Goal: Task Accomplishment & Management: Use online tool/utility

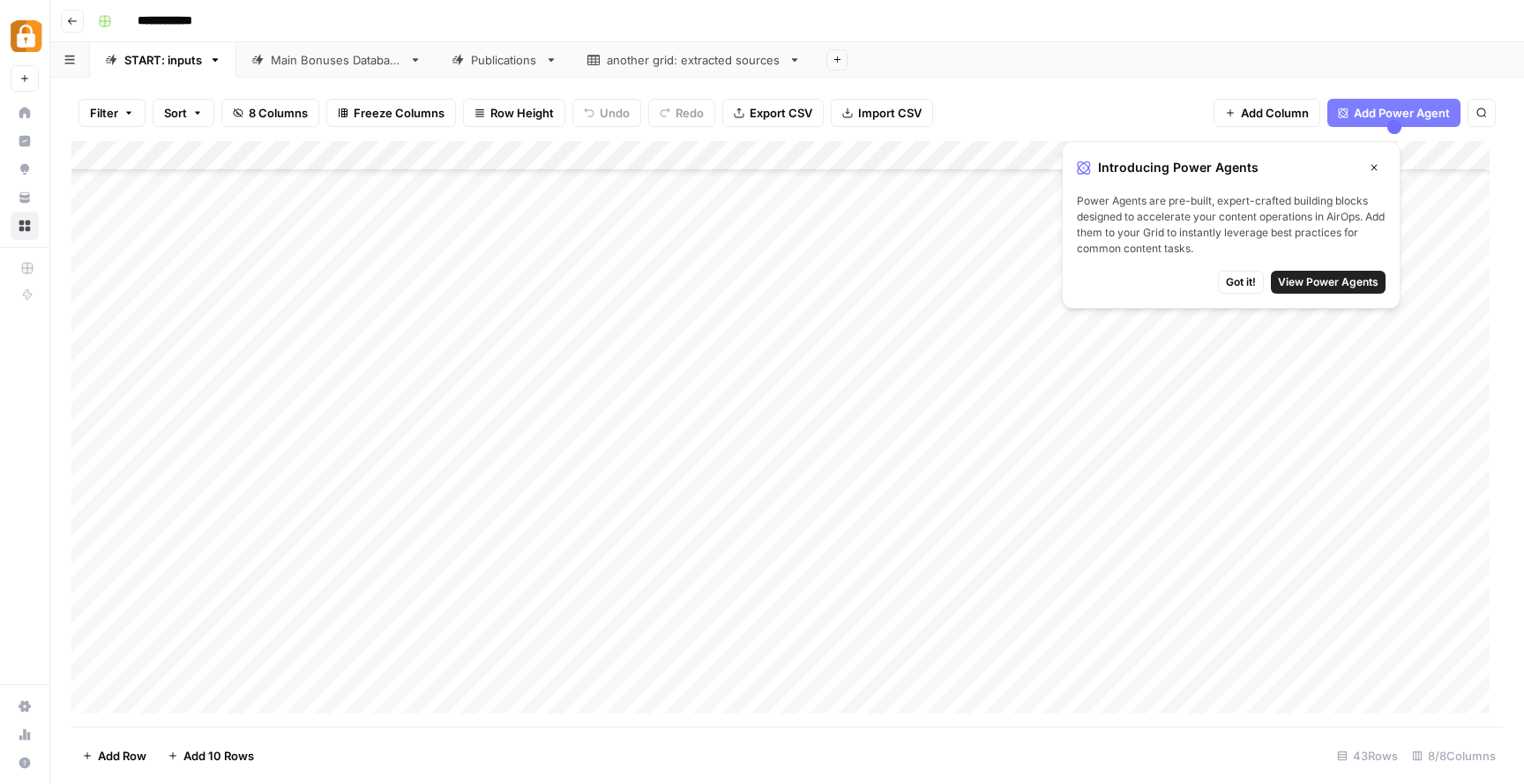
scroll to position [775, 0]
click at [418, 702] on div "Add Column" at bounding box center [787, 434] width 1431 height 585
click at [612, 587] on div "Add Column" at bounding box center [787, 434] width 1431 height 585
click at [454, 407] on div "Add Column" at bounding box center [787, 434] width 1431 height 585
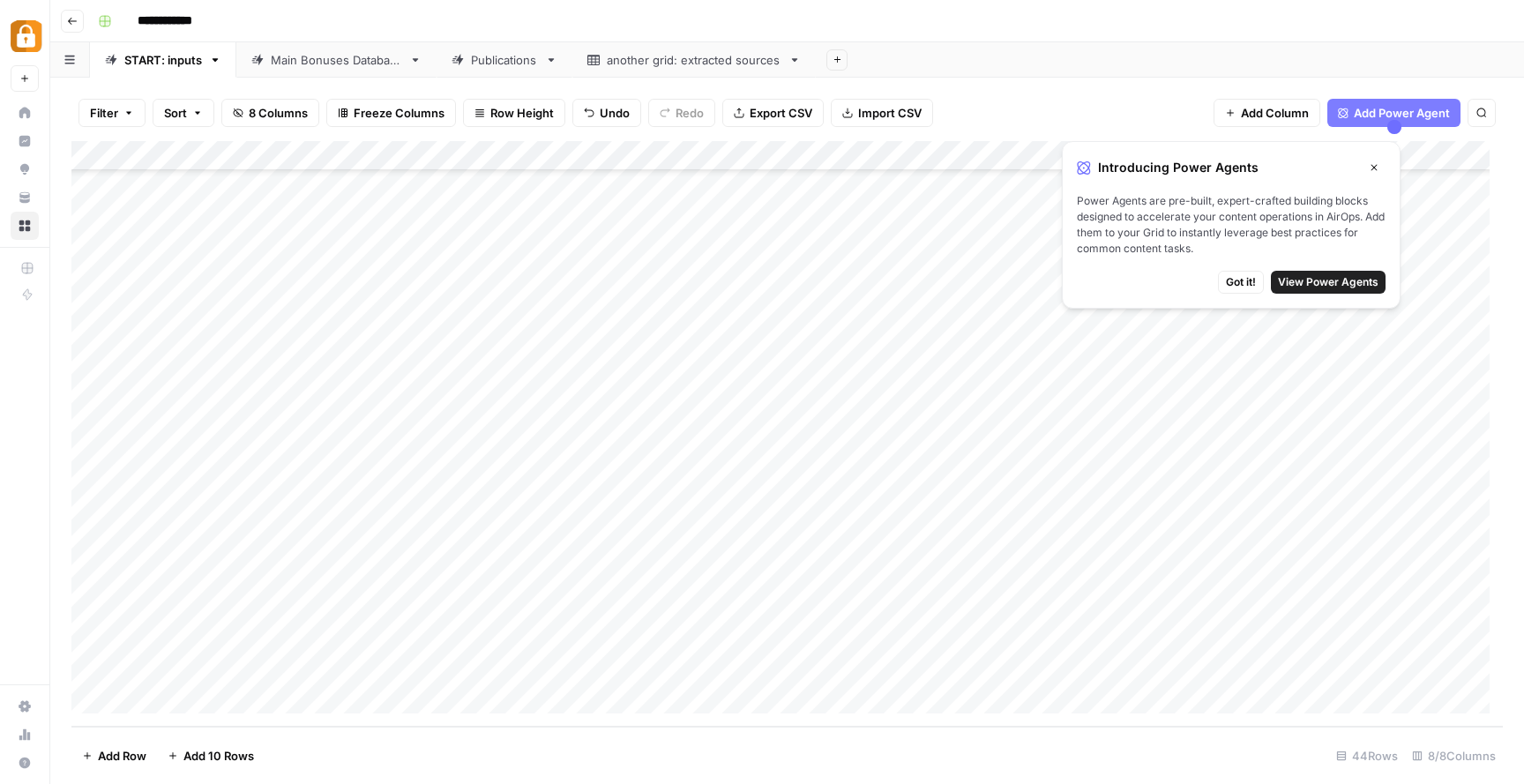
click at [406, 659] on div "Add Column" at bounding box center [787, 434] width 1431 height 585
click at [663, 666] on div "Add Column" at bounding box center [787, 434] width 1431 height 585
click at [796, 662] on div "Add Column" at bounding box center [787, 434] width 1431 height 585
type textarea "**********"
click at [816, 580] on div "Add Column" at bounding box center [787, 434] width 1431 height 585
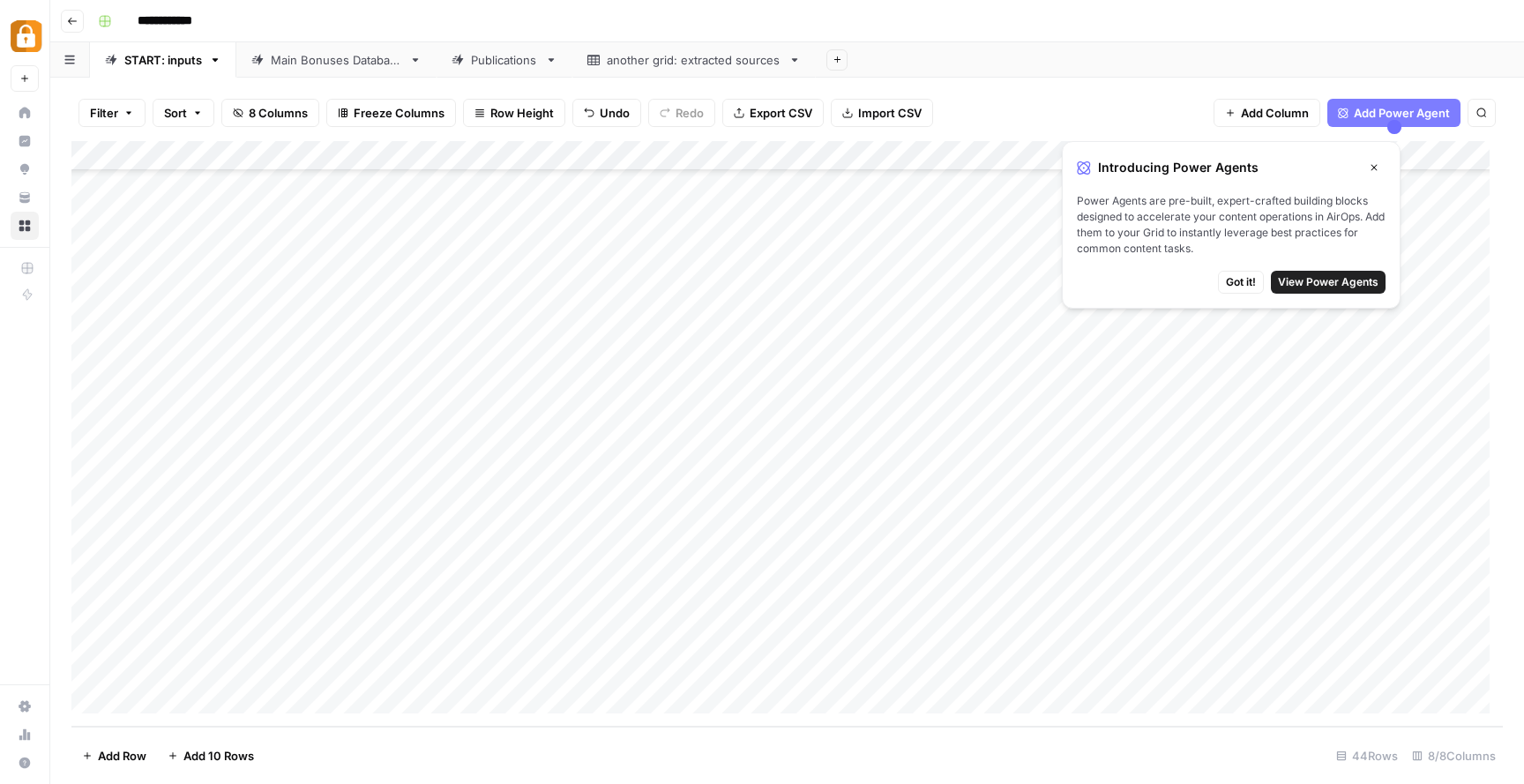
click at [843, 656] on div "Add Column" at bounding box center [787, 434] width 1431 height 585
click at [836, 659] on div "Add Column" at bounding box center [787, 434] width 1431 height 585
click at [836, 659] on textarea "**********" at bounding box center [854, 670] width 282 height 24
click at [1161, 650] on div "Add Column" at bounding box center [787, 434] width 1431 height 585
click at [974, 680] on div "Add Column" at bounding box center [787, 434] width 1431 height 585
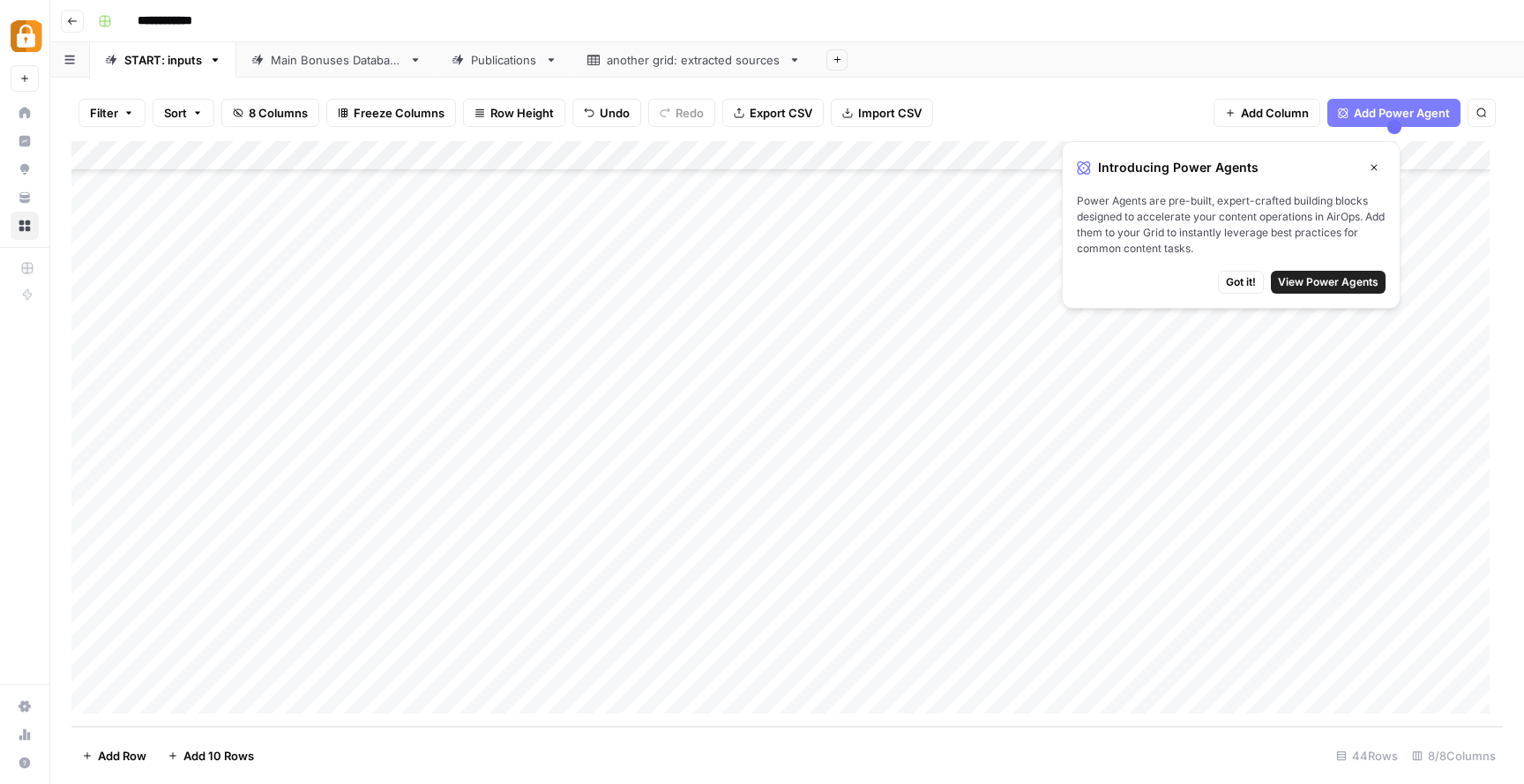
click at [927, 670] on div "Add Column" at bounding box center [787, 434] width 1431 height 585
type textarea "**********"
click at [1320, 669] on div "Add Column" at bounding box center [787, 434] width 1431 height 585
click at [950, 669] on div "Add Column" at bounding box center [787, 434] width 1431 height 585
click at [951, 669] on div "Add Column" at bounding box center [787, 434] width 1431 height 585
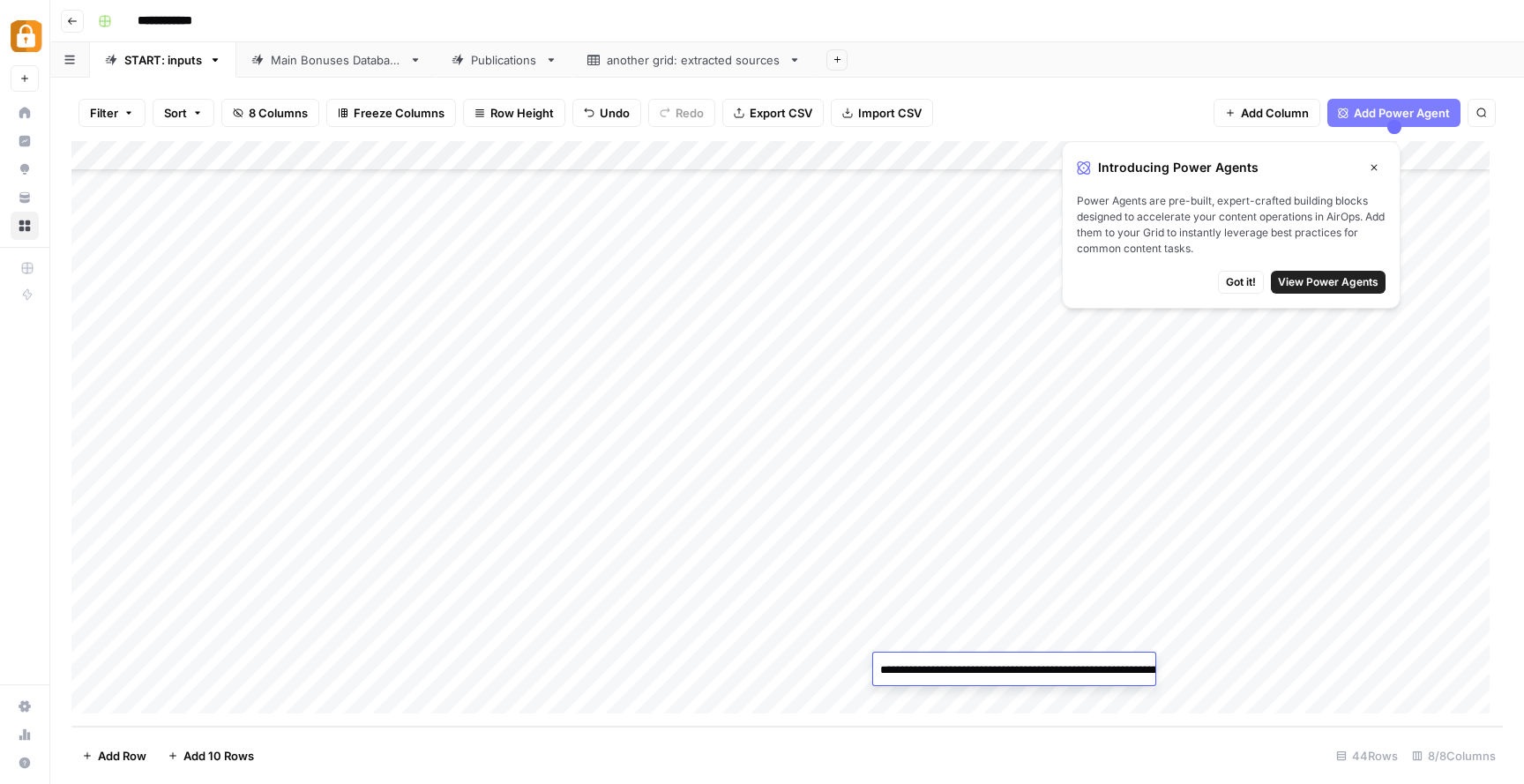
click at [1047, 669] on textarea "**********" at bounding box center [1049, 678] width 353 height 42
drag, startPoint x: 937, startPoint y: 687, endPoint x: 787, endPoint y: 653, distance: 153.8
click at [787, 653] on body "**********" at bounding box center [762, 392] width 1524 height 784
type textarea "**********"
click at [1178, 598] on div "Add Column" at bounding box center [787, 434] width 1431 height 585
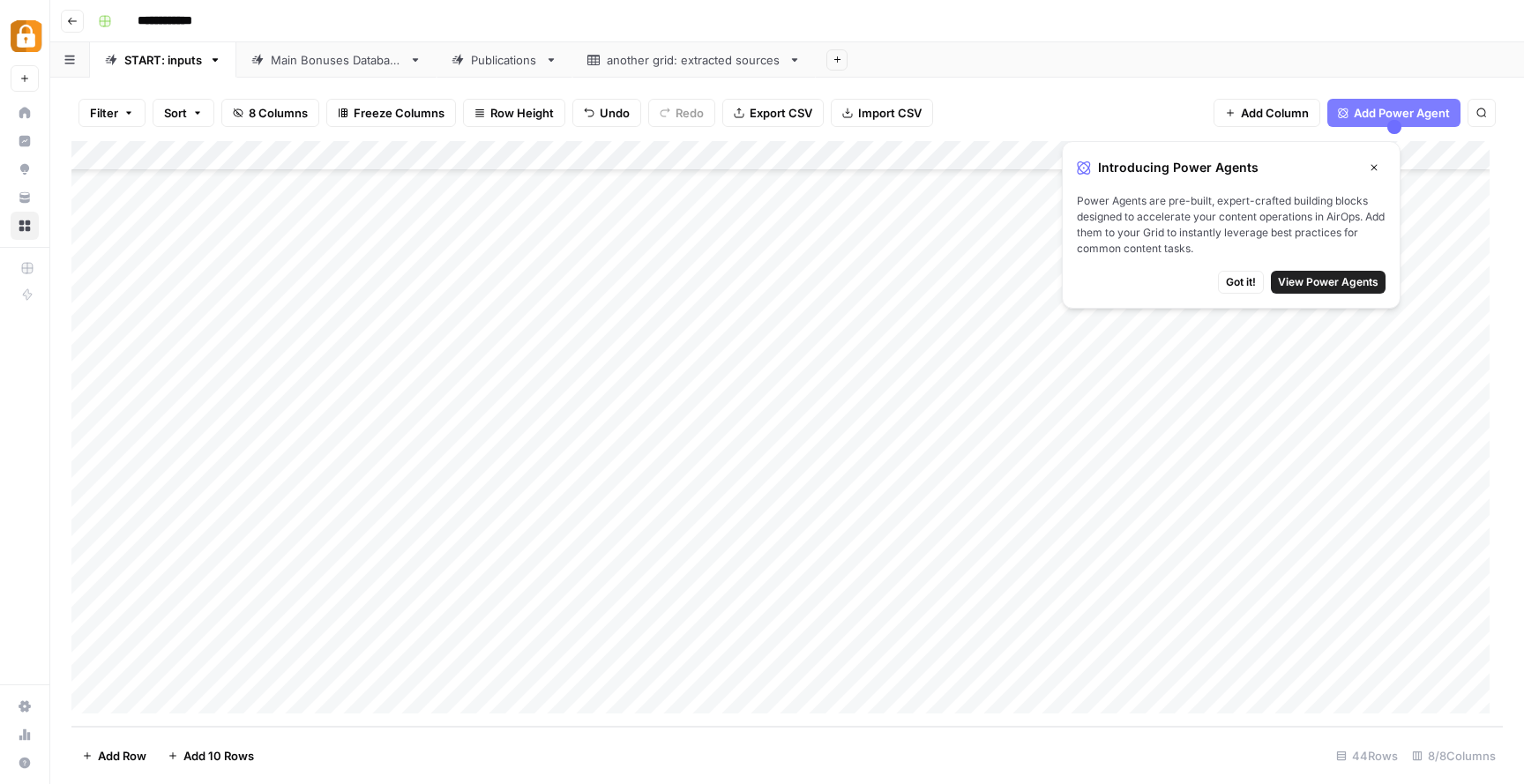
click at [1155, 673] on div "Add Column" at bounding box center [787, 434] width 1431 height 585
click at [1131, 664] on div "Add Column" at bounding box center [787, 434] width 1431 height 585
click at [1131, 664] on textarea at bounding box center [1223, 670] width 308 height 24
type textarea "**********"
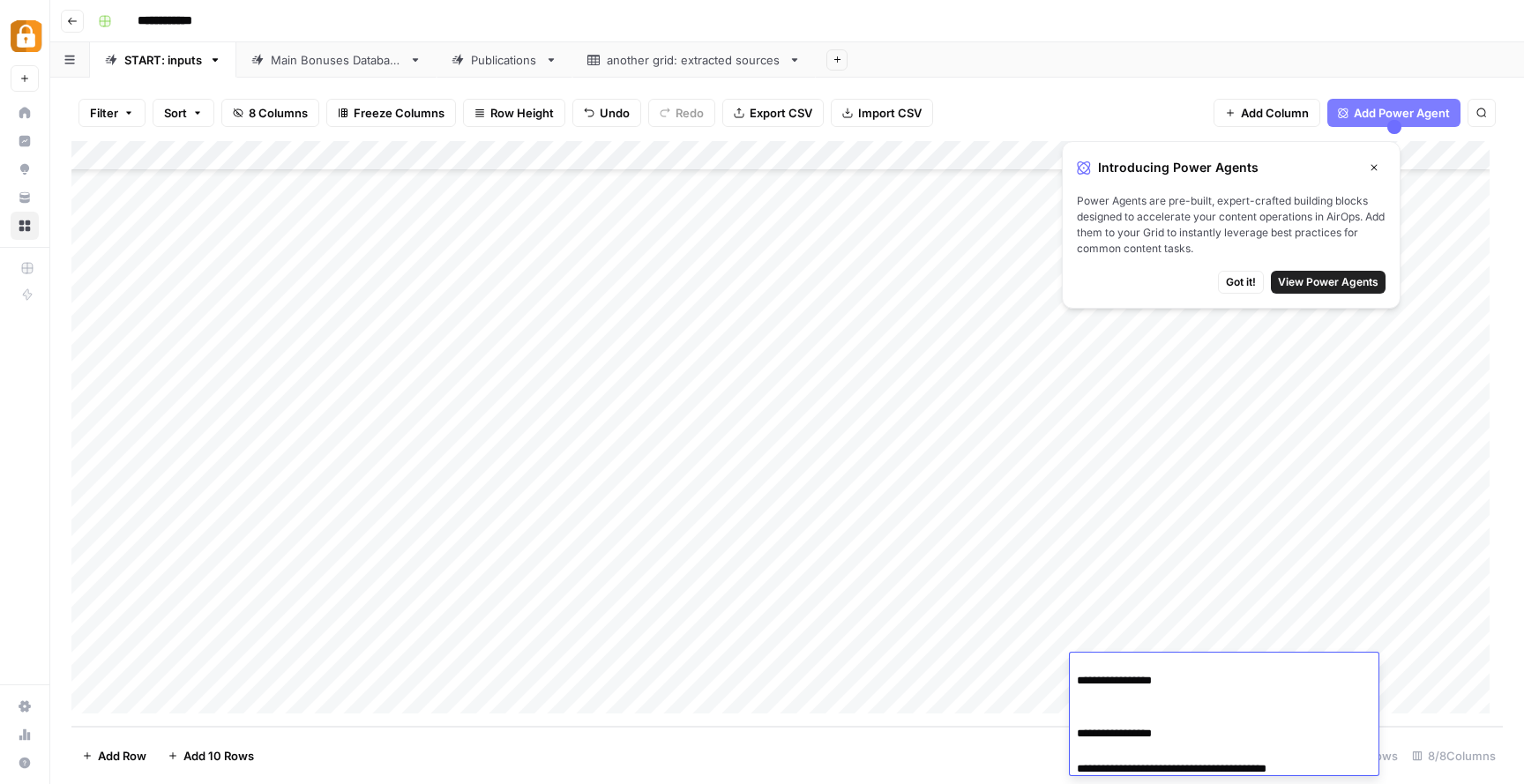
click at [1183, 604] on div "Add Column" at bounding box center [787, 434] width 1431 height 585
click at [1405, 670] on div "Add Column" at bounding box center [787, 434] width 1431 height 585
click at [322, 78] on div "Filter Sort 8 Columns Freeze Columns Row Height Undo Redo Export CSV Import CSV…" at bounding box center [787, 431] width 1473 height 706
click at [332, 63] on div "Main Bonuses Database" at bounding box center [336, 60] width 131 height 18
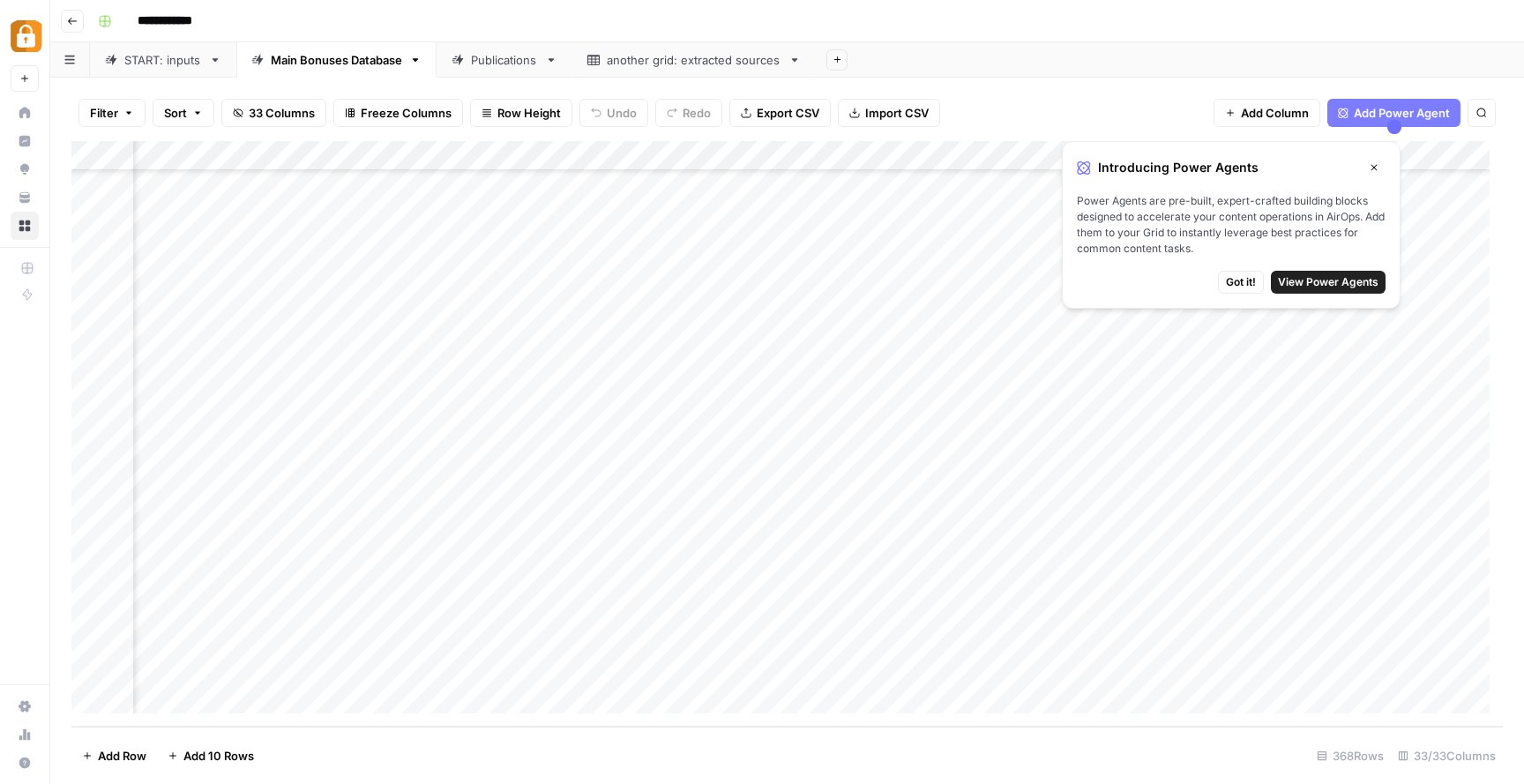
scroll to position [10517, 0]
click at [171, 70] on link "START: inputs" at bounding box center [163, 60] width 146 height 36
click at [1001, 667] on div "Add Column" at bounding box center [787, 434] width 1431 height 585
click at [1196, 668] on div "Add Column" at bounding box center [787, 434] width 1431 height 585
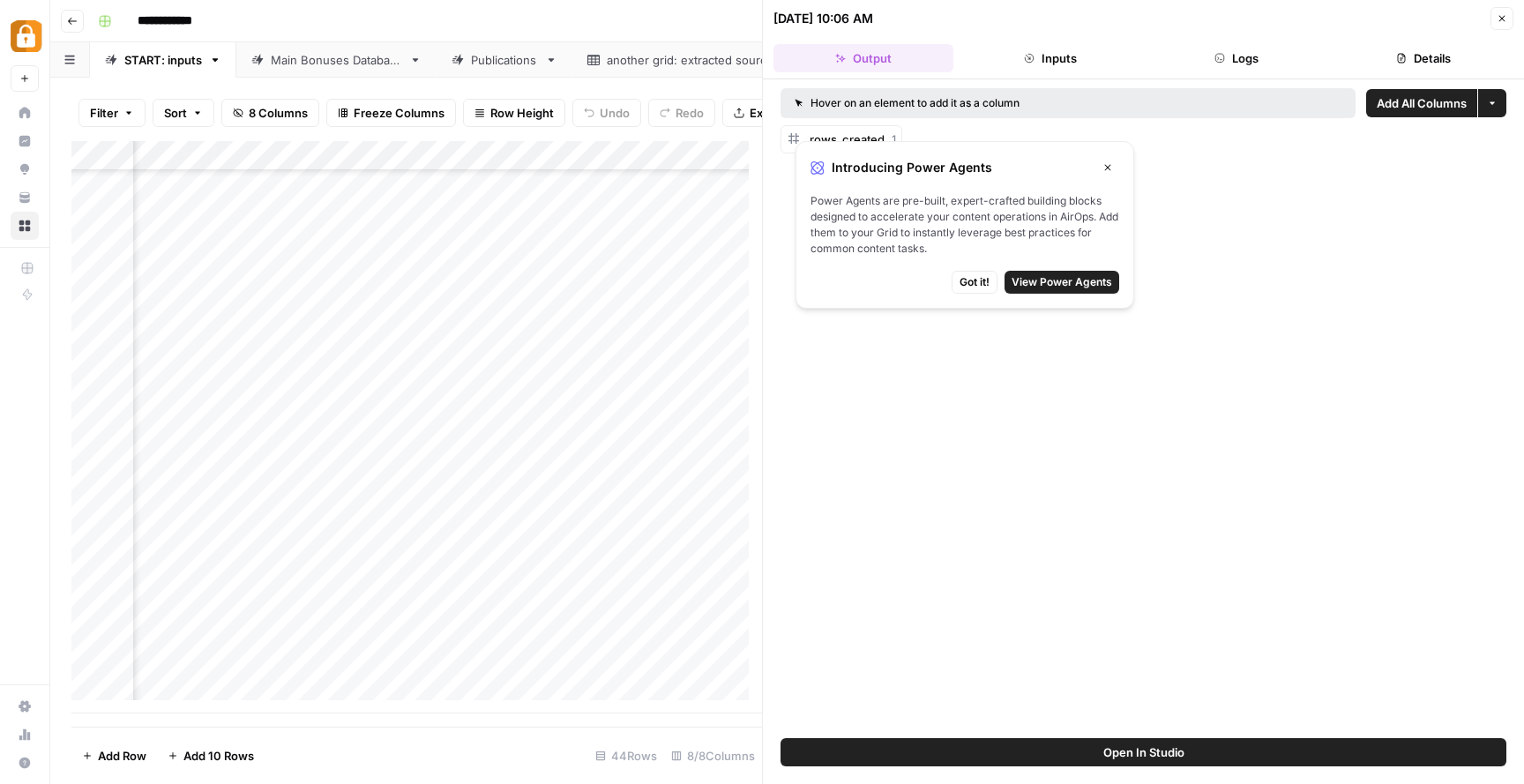
click at [1113, 160] on button "Close" at bounding box center [1107, 168] width 22 height 22
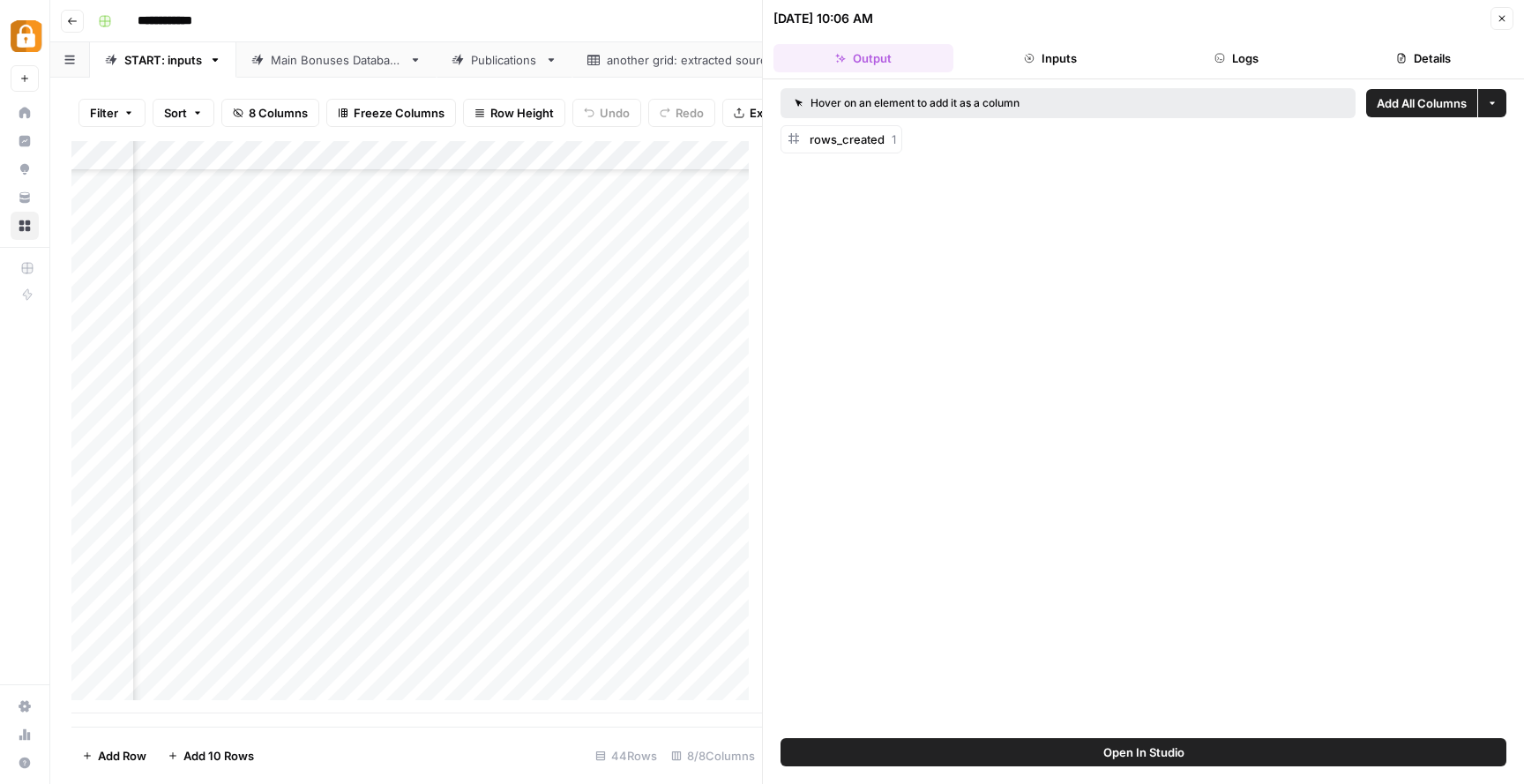
click at [548, 732] on footer "Add Row Add 10 Rows 44 Rows 8/8 Columns" at bounding box center [416, 755] width 690 height 57
click at [511, 759] on footer "Add Row Add 10 Rows 44 Rows 8/8 Columns" at bounding box center [416, 755] width 690 height 57
click at [1500, 22] on icon "button" at bounding box center [1501, 18] width 10 height 10
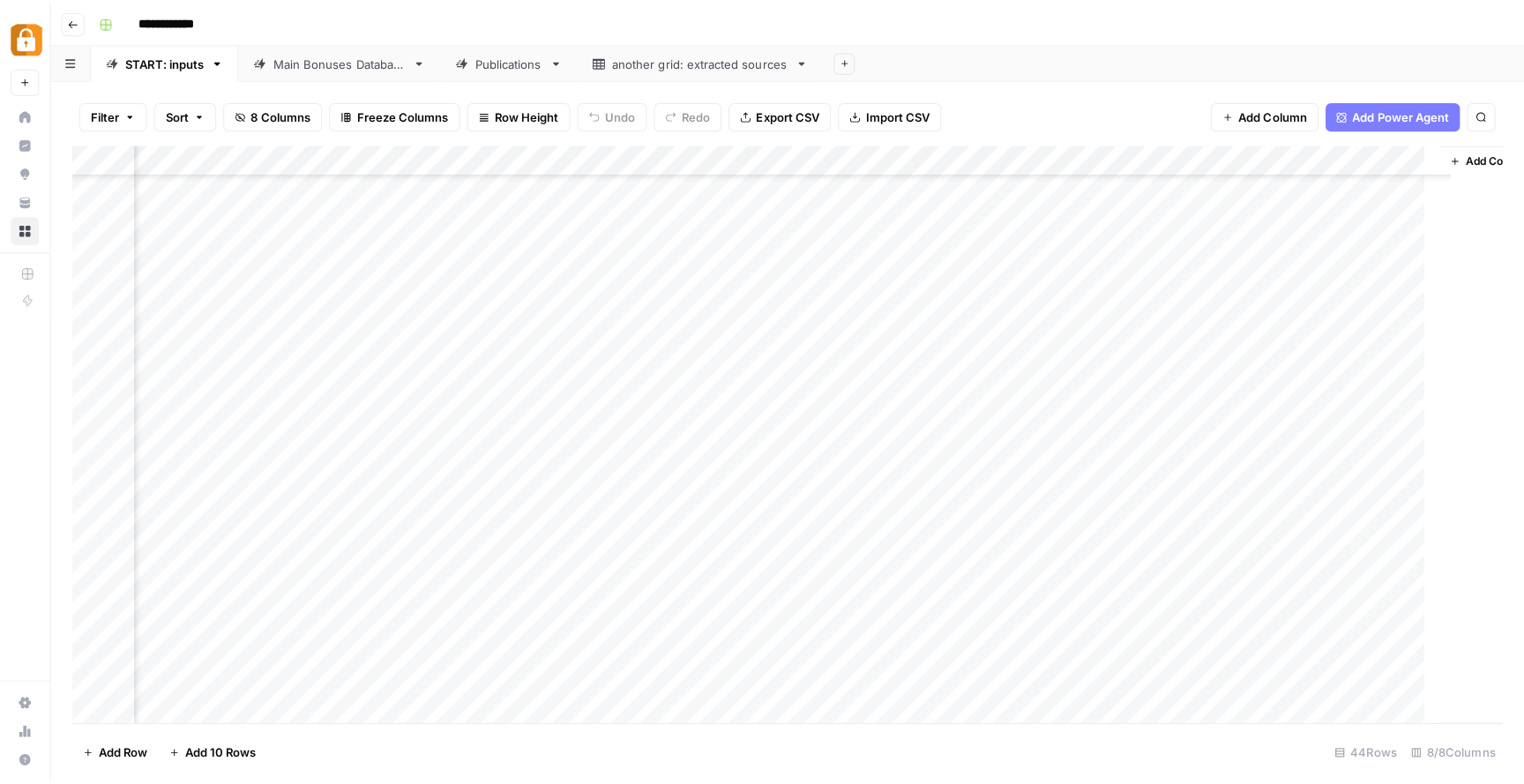
scroll to position [805, 437]
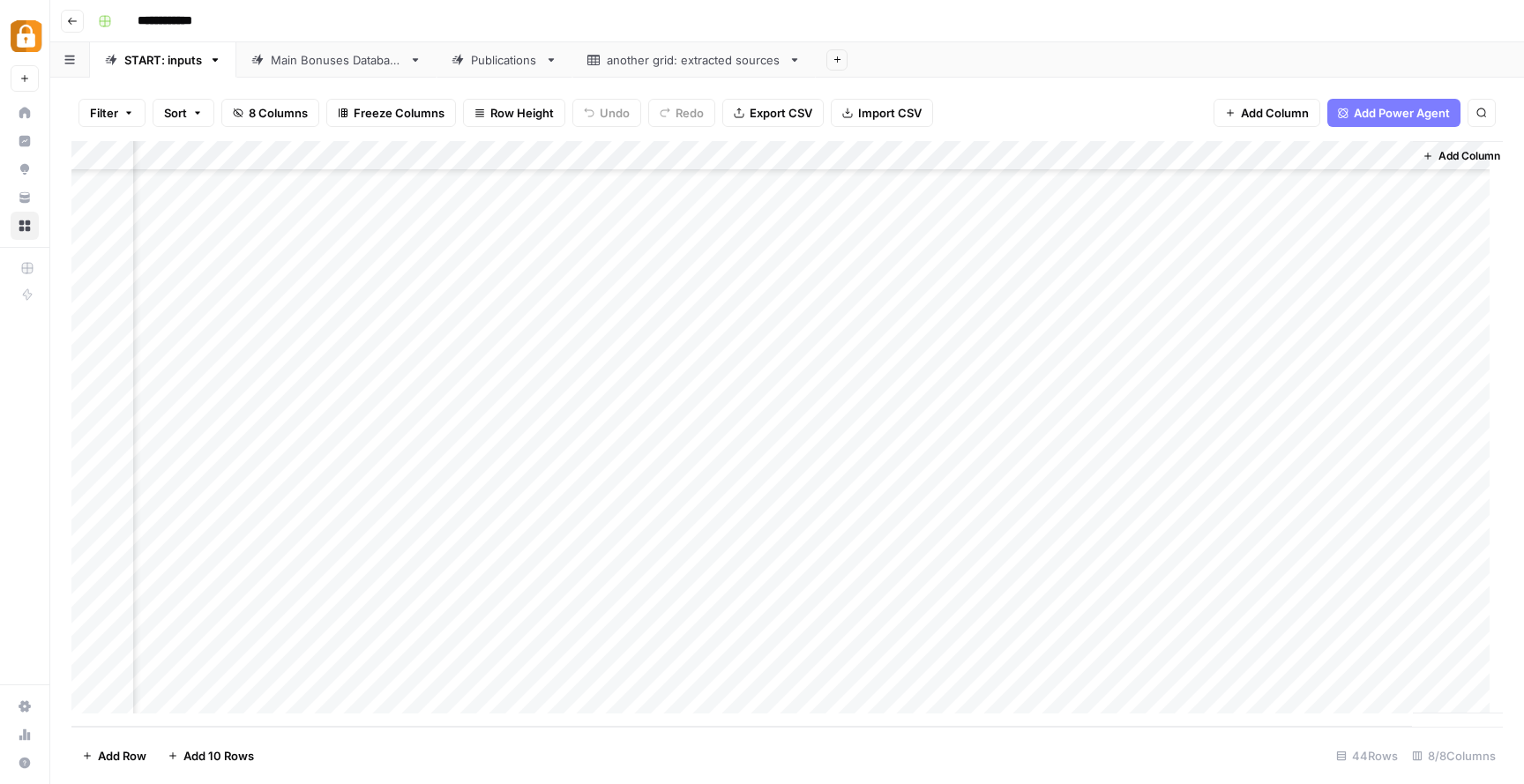
click at [1242, 670] on div "Add Column" at bounding box center [787, 434] width 1431 height 585
click at [512, 57] on div "Publications" at bounding box center [505, 60] width 67 height 18
click at [363, 54] on div "Main Bonuses Database" at bounding box center [336, 60] width 131 height 18
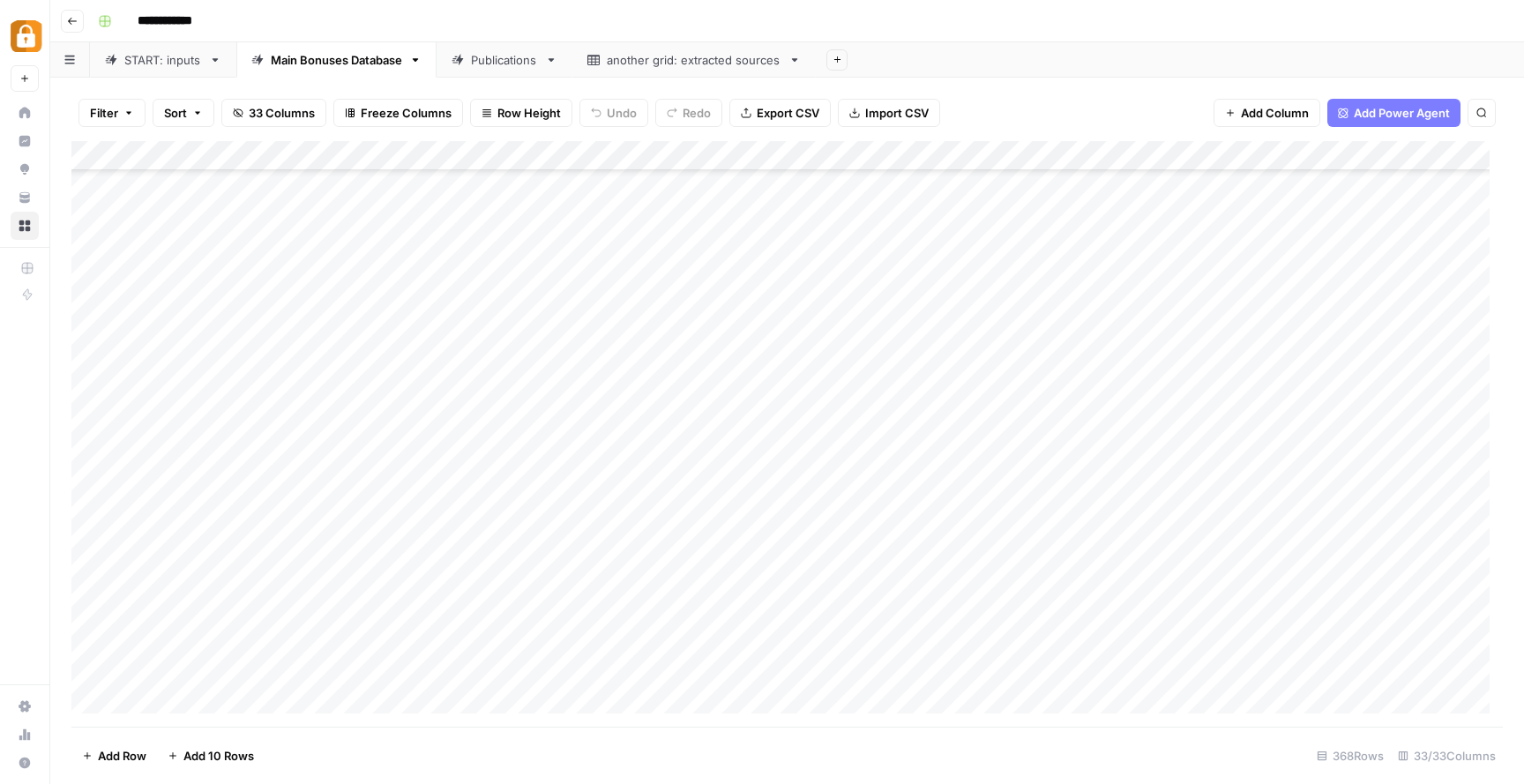
scroll to position [10517, 0]
click at [321, 661] on div "Add Column" at bounding box center [787, 434] width 1431 height 585
click at [395, 668] on div "Add Column" at bounding box center [787, 434] width 1431 height 585
click at [554, 669] on div "Add Column" at bounding box center [787, 434] width 1431 height 585
click at [823, 672] on div "Add Column" at bounding box center [787, 434] width 1431 height 585
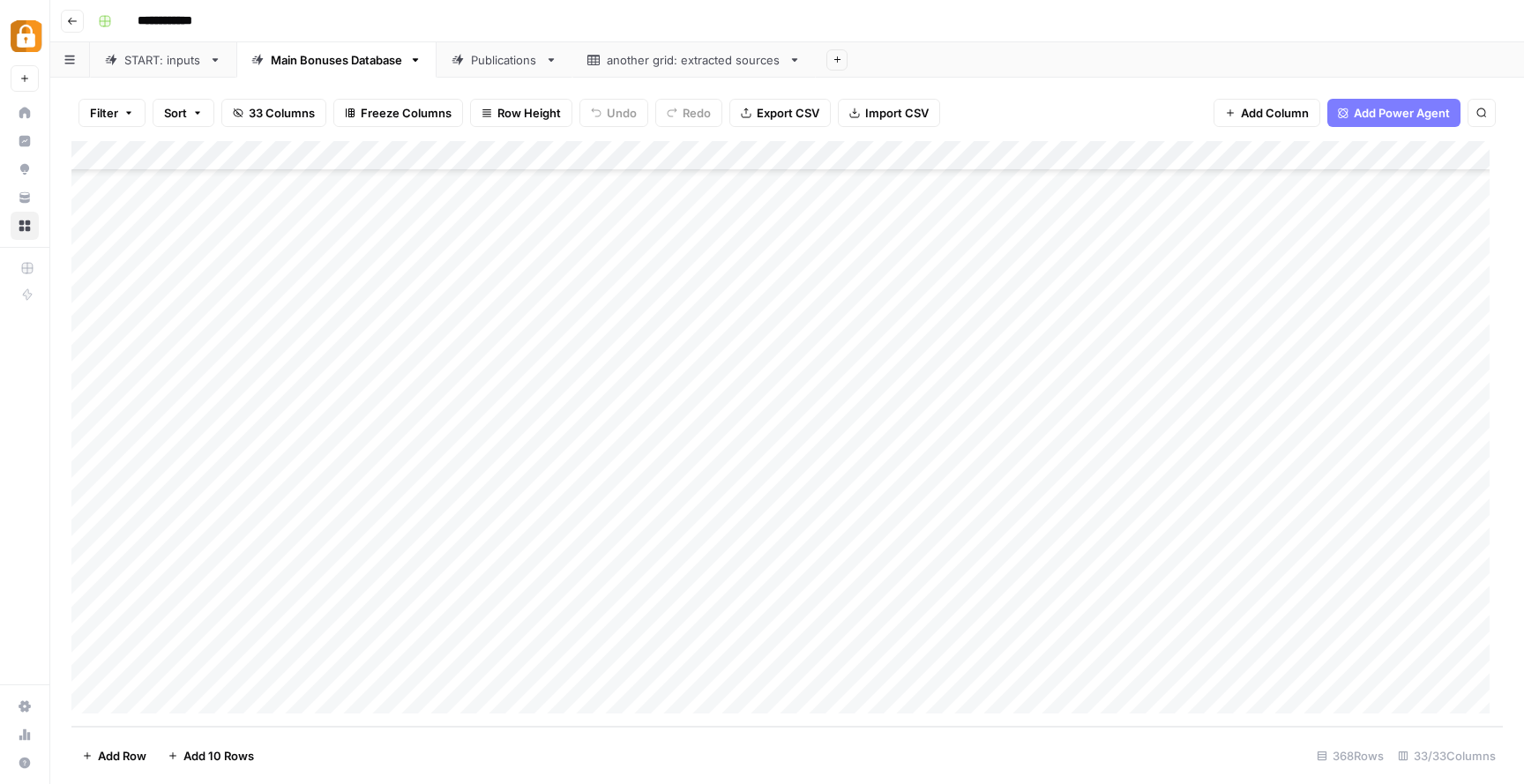
click at [893, 671] on div "Add Column" at bounding box center [787, 434] width 1431 height 585
click at [893, 671] on textarea at bounding box center [950, 670] width 282 height 24
click at [613, 664] on div "Add Column" at bounding box center [787, 434] width 1431 height 585
type textarea "**"
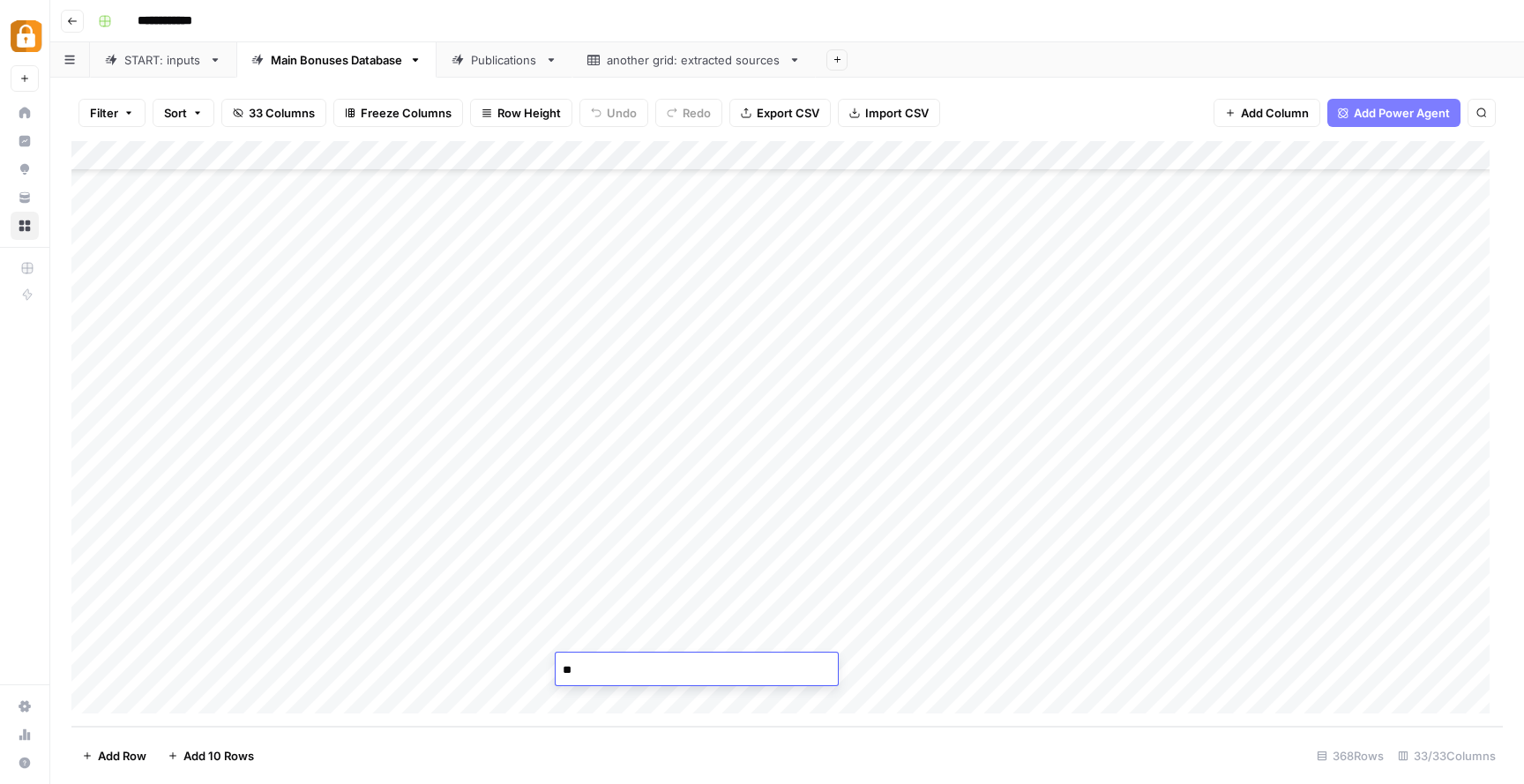
drag, startPoint x: 1068, startPoint y: 618, endPoint x: 1059, endPoint y: 629, distance: 14.2
click at [1059, 629] on div "Add Column" at bounding box center [787, 434] width 1431 height 585
click at [927, 671] on div "Add Column" at bounding box center [787, 434] width 1431 height 585
click at [168, 63] on div "START: inputs" at bounding box center [163, 60] width 78 height 18
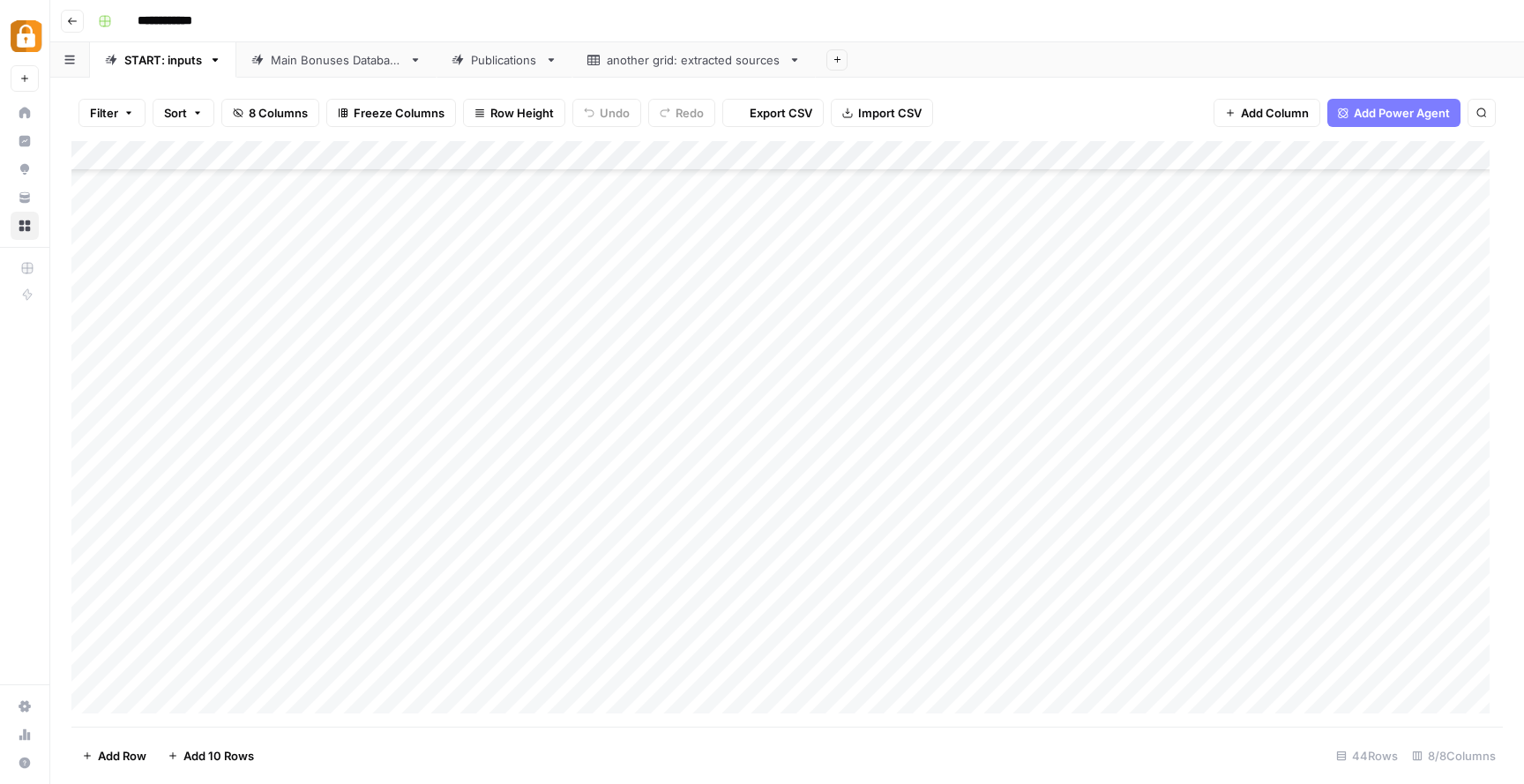
scroll to position [805, 0]
click at [298, 62] on div "Main Bonuses Database" at bounding box center [336, 60] width 131 height 18
click at [844, 660] on div "Add Column" at bounding box center [787, 434] width 1431 height 585
click at [844, 659] on div "Add Column" at bounding box center [787, 434] width 1431 height 585
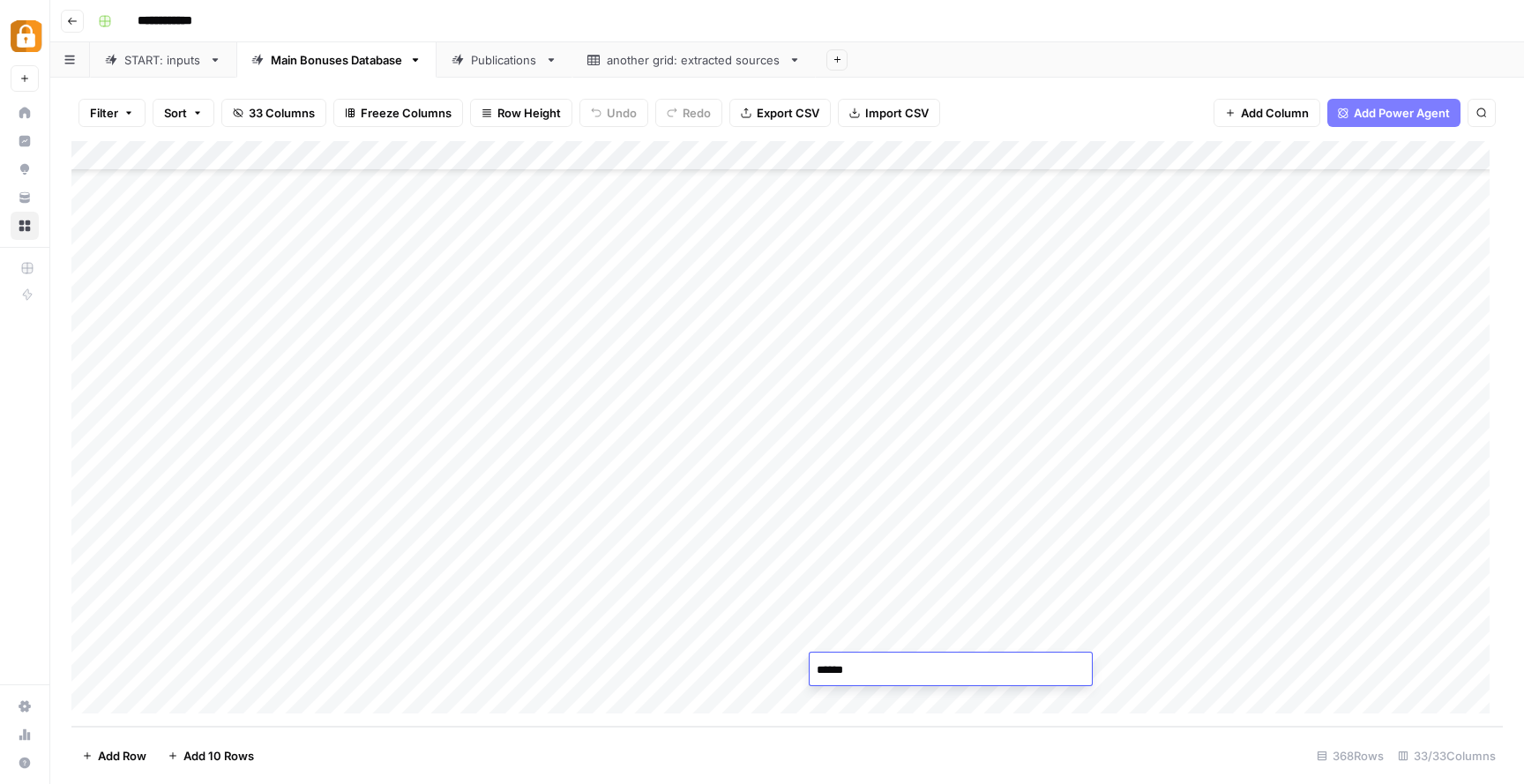
type textarea "*******"
click at [1119, 658] on div "Add Column" at bounding box center [787, 434] width 1431 height 585
click at [1127, 664] on div "Add Column" at bounding box center [787, 434] width 1431 height 585
type textarea "**********"
click at [922, 580] on div "Add Column" at bounding box center [787, 434] width 1431 height 585
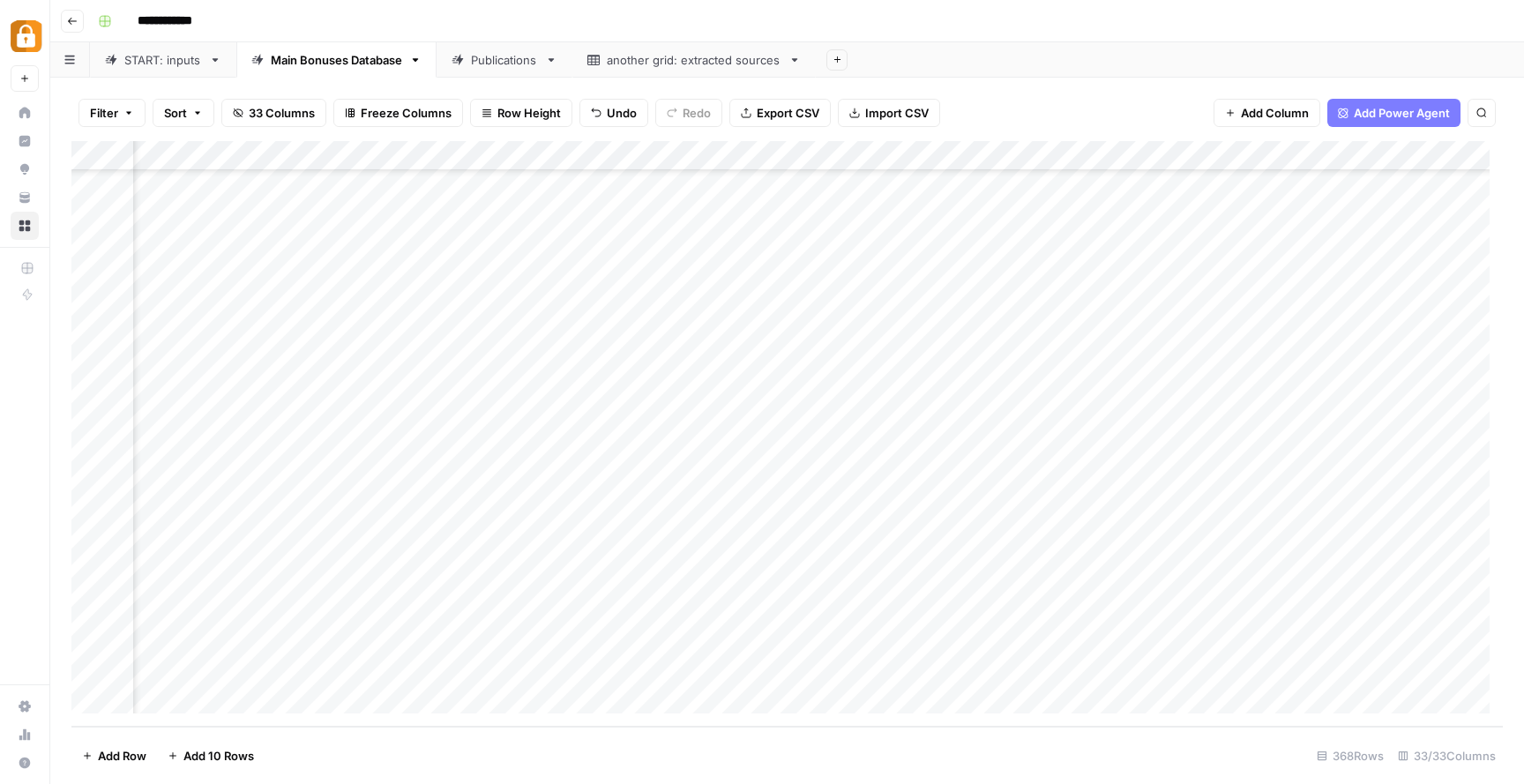
scroll to position [10517, 814]
click at [673, 655] on div "Add Column" at bounding box center [787, 434] width 1431 height 585
click at [718, 664] on div "Add Column" at bounding box center [787, 434] width 1431 height 585
type textarea "**********"
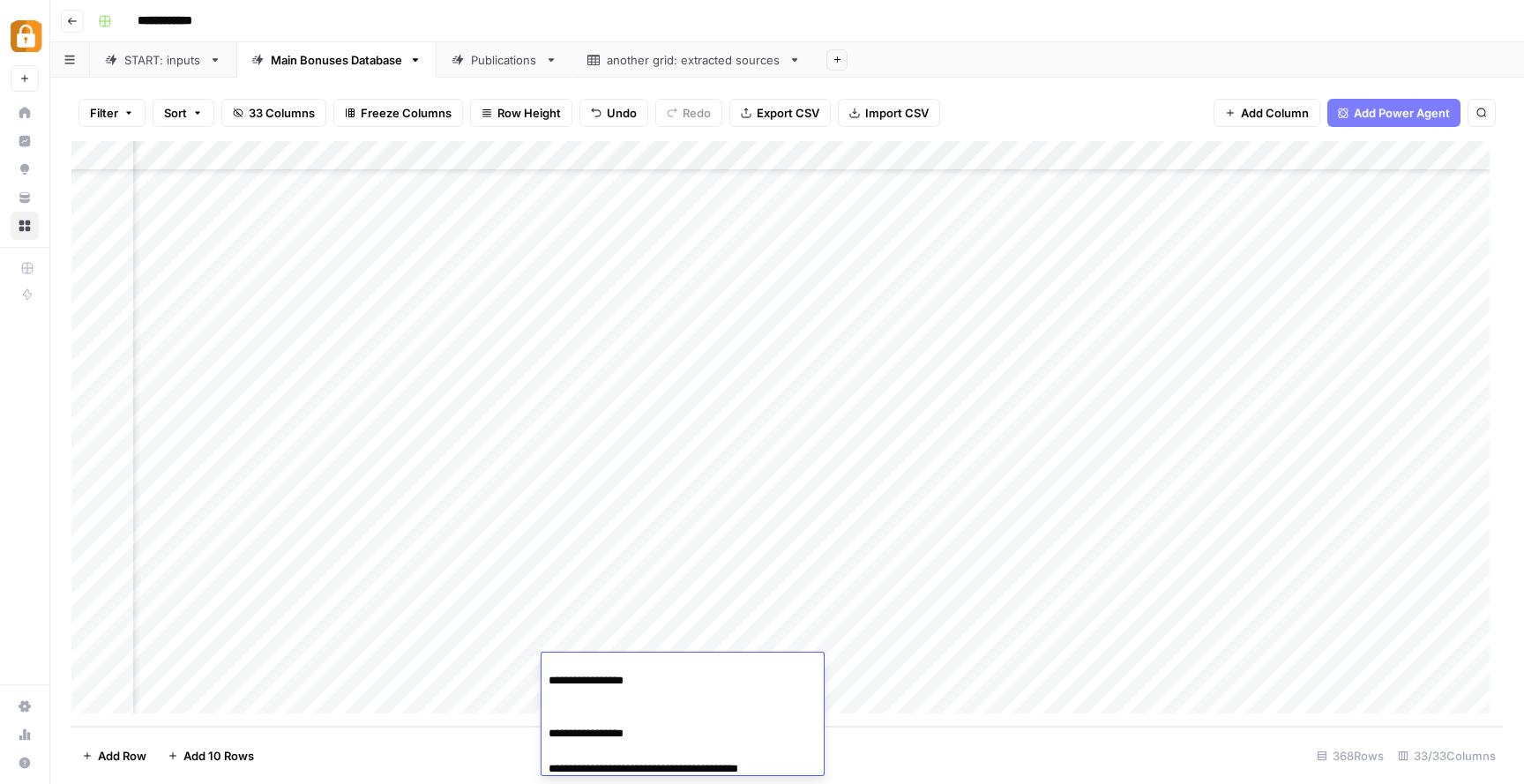
click at [959, 682] on div "Add Column" at bounding box center [787, 434] width 1431 height 585
click at [632, 668] on div "Add Column" at bounding box center [787, 434] width 1431 height 585
click at [632, 668] on textarea "**********" at bounding box center [682, 766] width 282 height 218
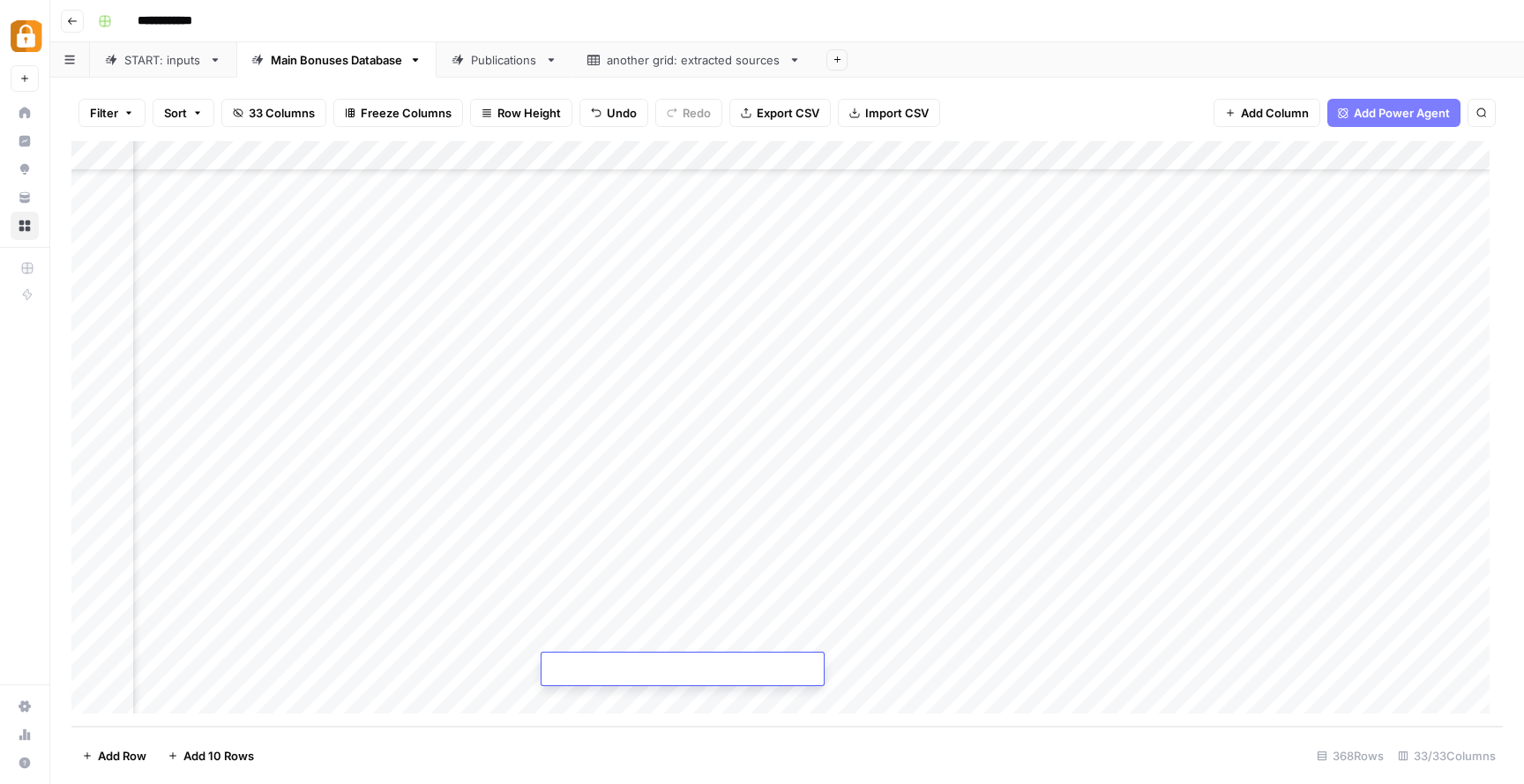
scroll to position [0, 0]
click at [915, 680] on div "Add Column" at bounding box center [787, 434] width 1431 height 585
click at [1160, 536] on div "Add Column" at bounding box center [787, 434] width 1431 height 585
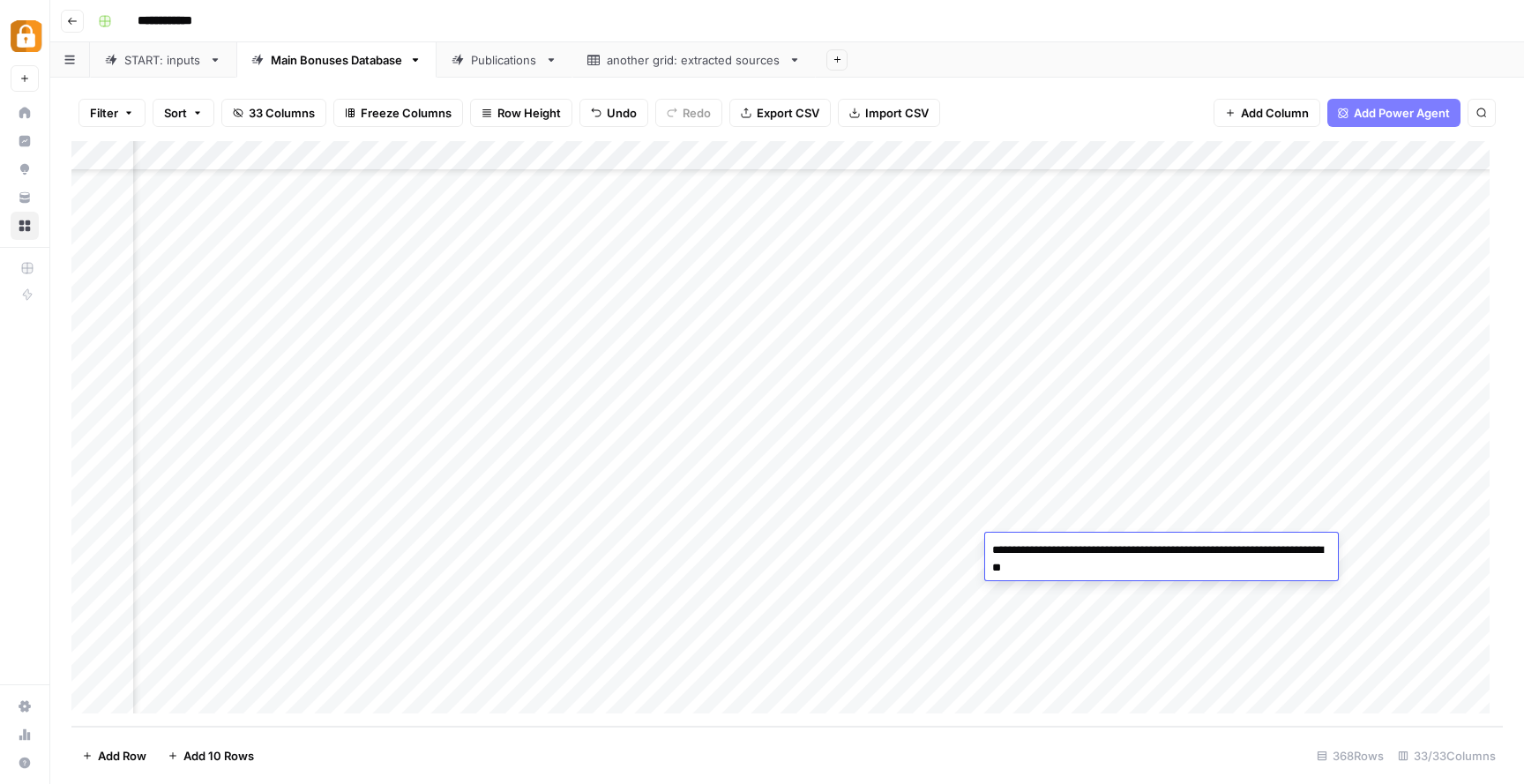
drag, startPoint x: 995, startPoint y: 553, endPoint x: 1209, endPoint y: 556, distance: 214.0
click at [1209, 556] on textarea "**********" at bounding box center [1161, 558] width 353 height 42
click at [1041, 673] on div "Add Column" at bounding box center [787, 434] width 1431 height 585
click at [1043, 669] on div "Add Column" at bounding box center [787, 434] width 1431 height 585
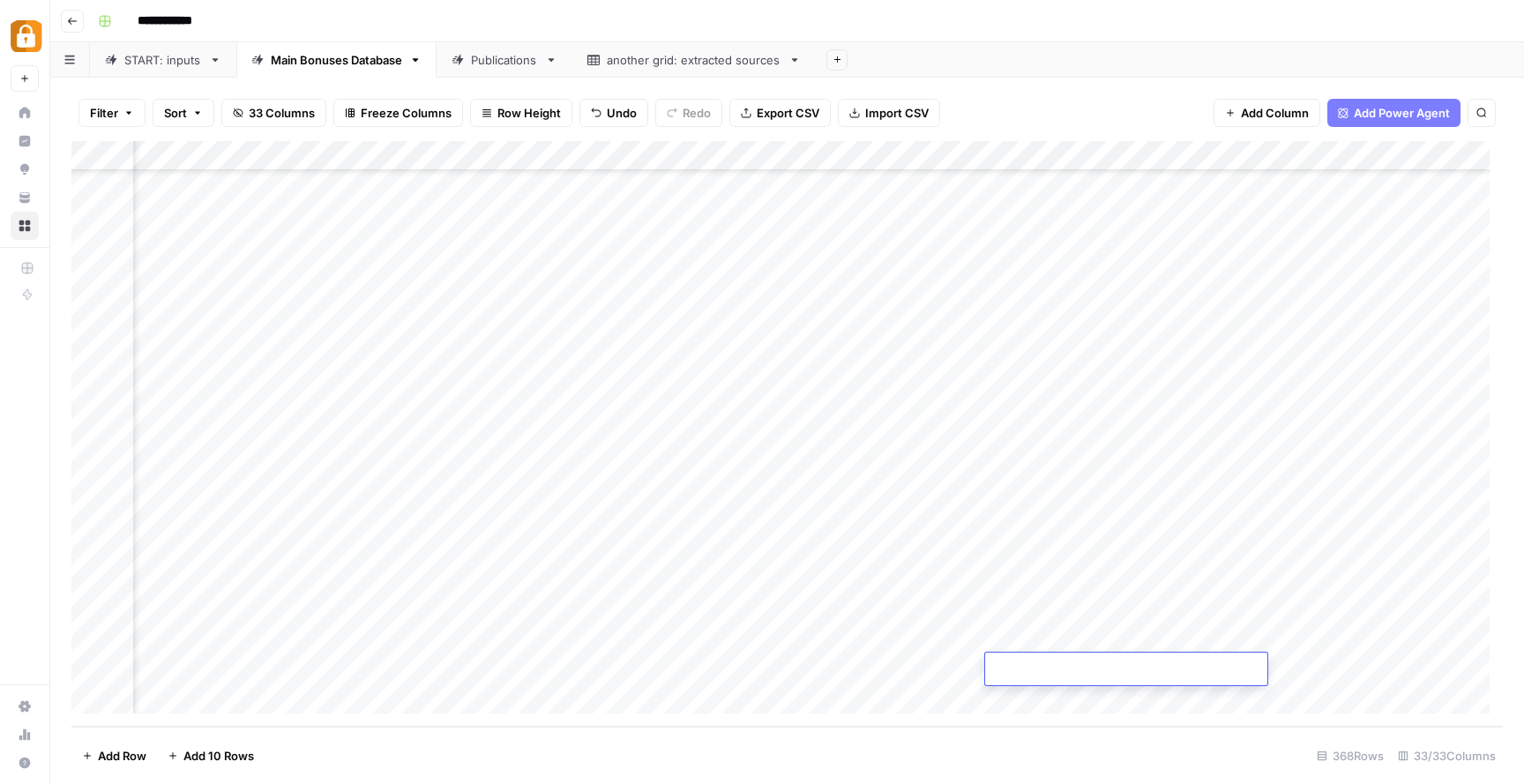
type textarea "**********"
click at [883, 652] on div "Add Column" at bounding box center [787, 434] width 1431 height 585
click at [174, 59] on div "START: inputs" at bounding box center [163, 60] width 78 height 18
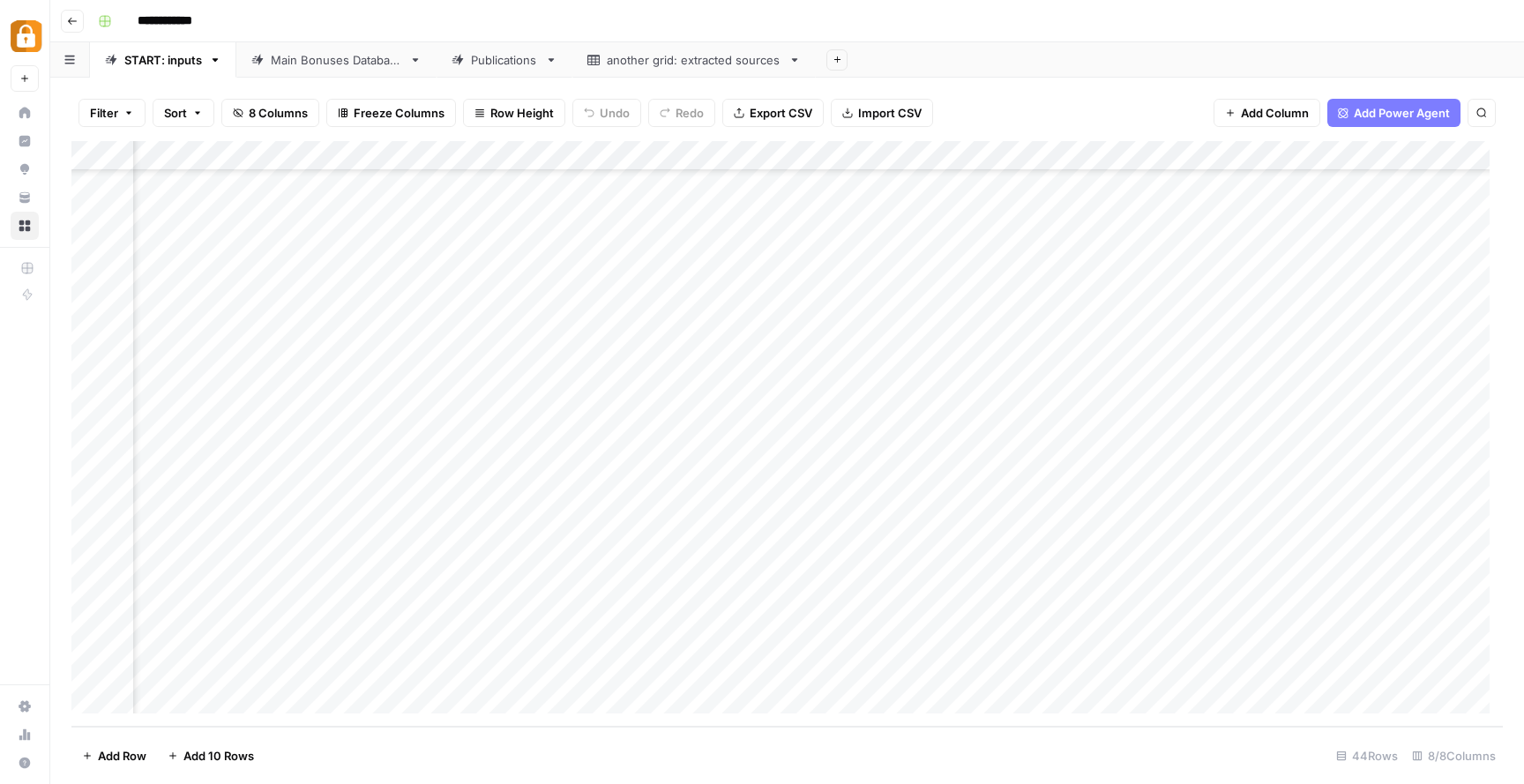
click at [753, 669] on div "Add Column" at bounding box center [787, 434] width 1431 height 585
click at [754, 668] on textarea "**********" at bounding box center [792, 678] width 353 height 42
click at [269, 52] on div "Main Bonuses Database" at bounding box center [326, 60] width 151 height 18
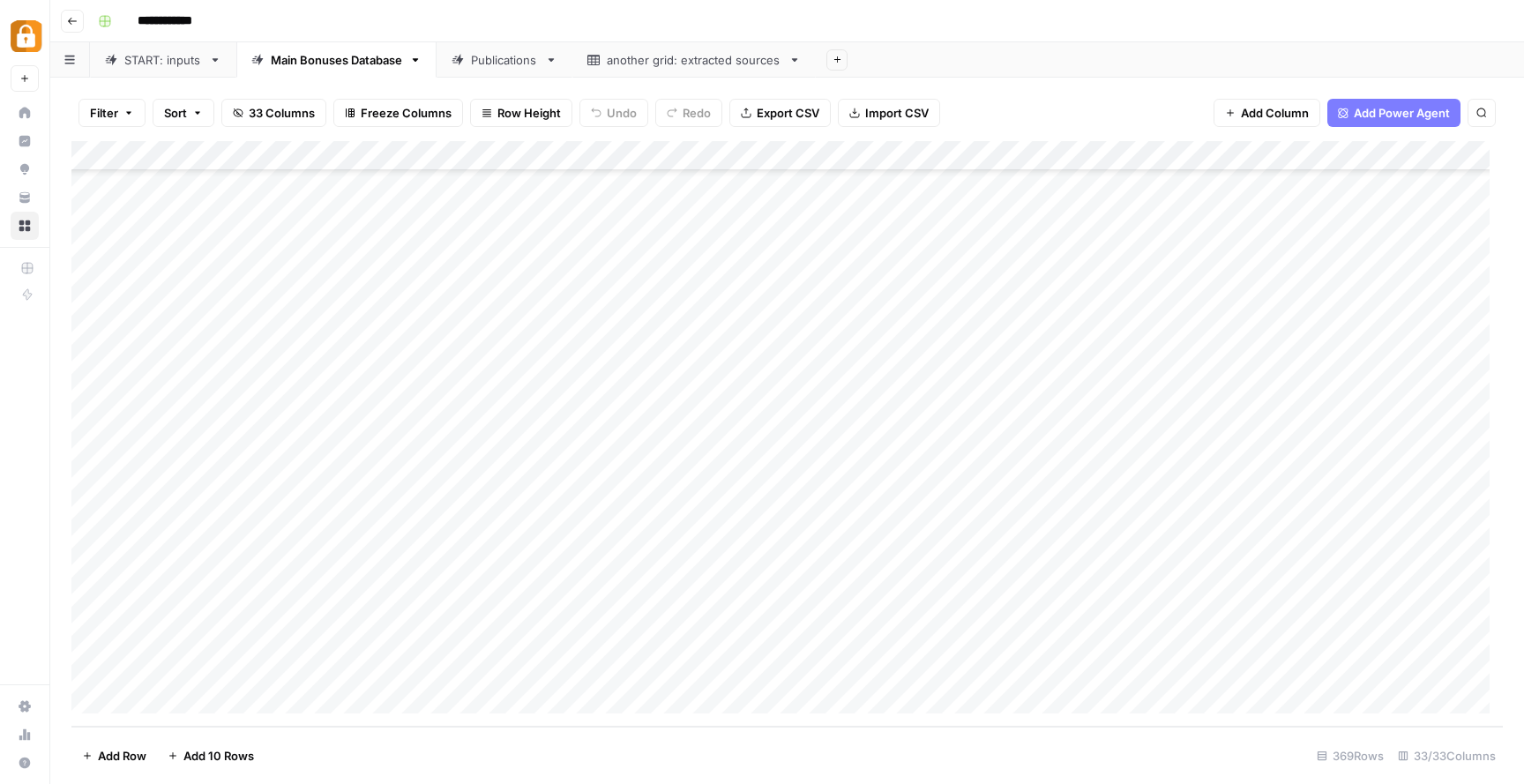
scroll to position [10544, 0]
click at [77, 673] on div "Add Column" at bounding box center [787, 434] width 1431 height 585
click at [205, 671] on div "Add Column" at bounding box center [787, 434] width 1431 height 585
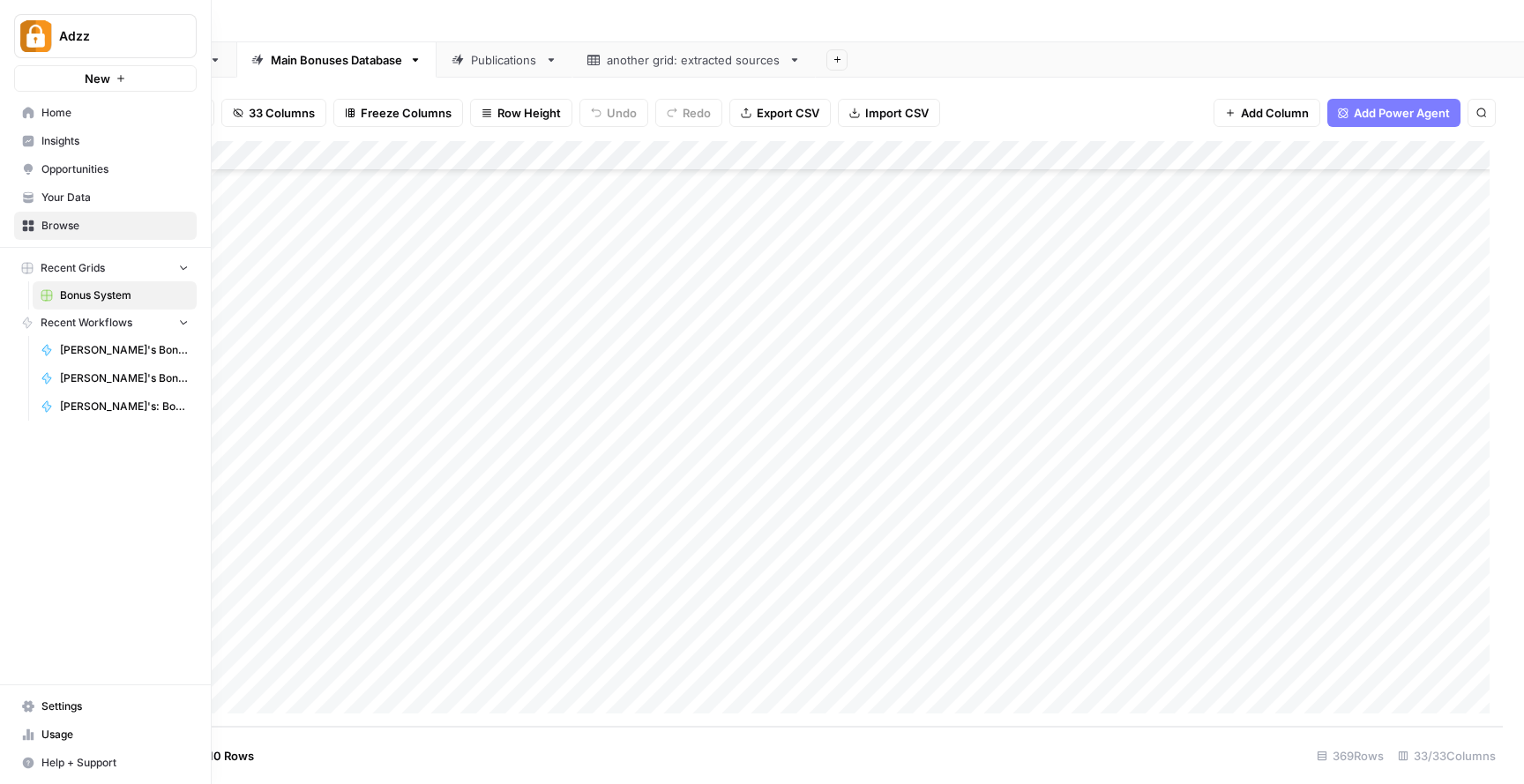
click at [16, 668] on div "Adzz New Home Insights Opportunities Your Data Browse Recent Grids Bonus System…" at bounding box center [105, 392] width 211 height 784
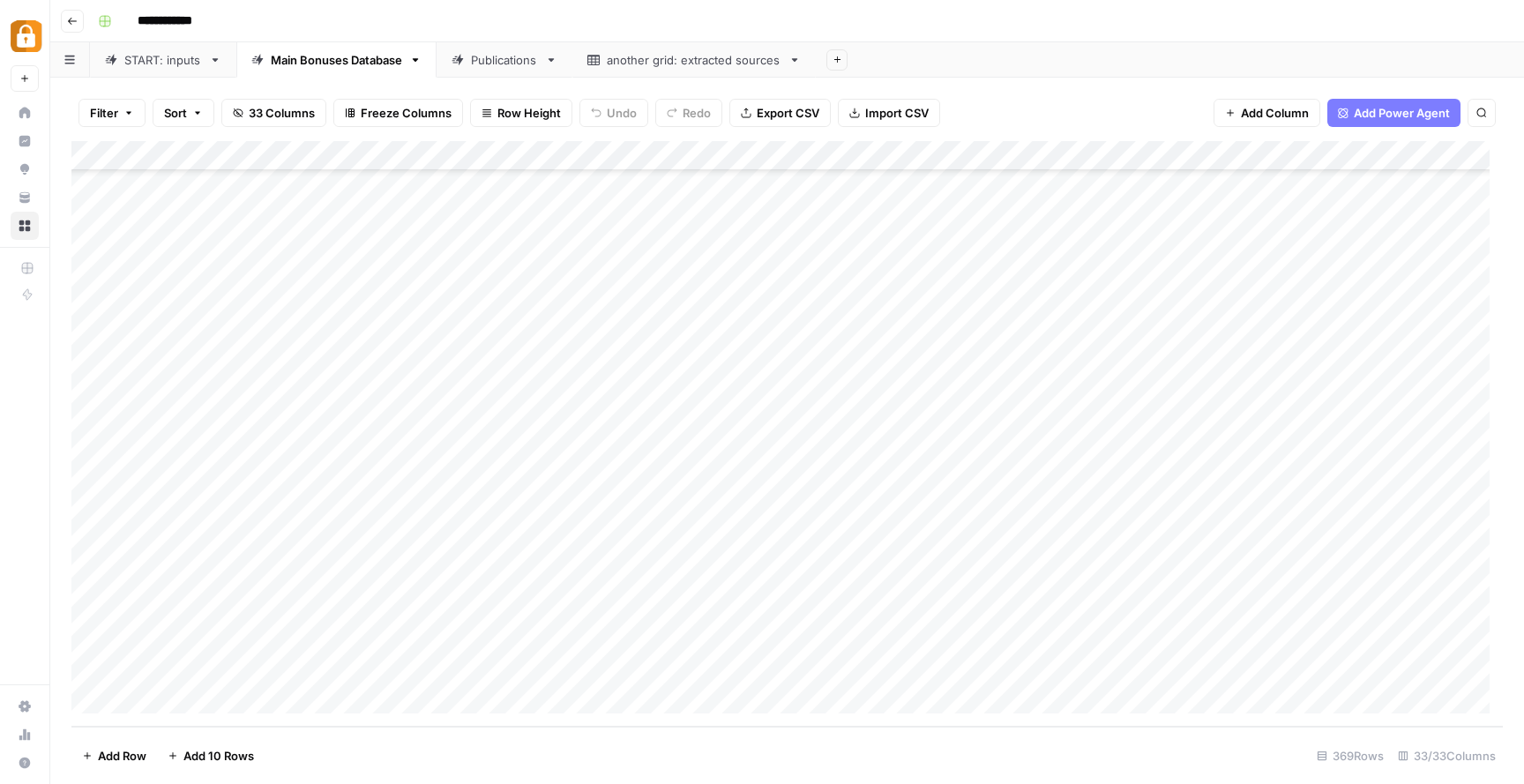
click at [498, 609] on div "Add Column" at bounding box center [787, 434] width 1431 height 585
click at [115, 673] on div "Add Column" at bounding box center [787, 434] width 1431 height 585
click at [84, 673] on div "Add Column" at bounding box center [787, 434] width 1431 height 585
click at [85, 665] on div "Add Column" at bounding box center [787, 434] width 1431 height 585
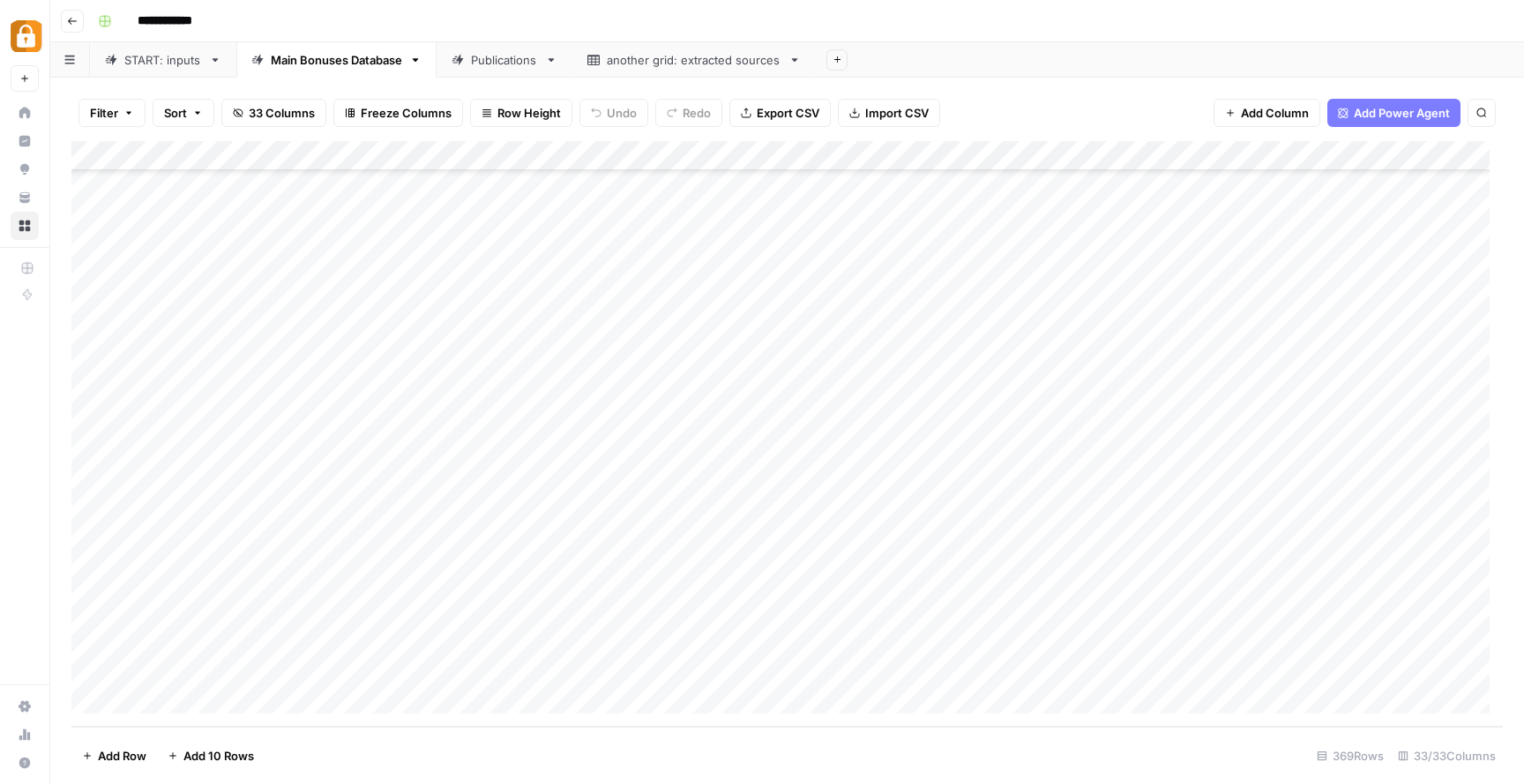
click at [210, 658] on div "Add Column" at bounding box center [787, 434] width 1431 height 585
click at [210, 658] on div "Add Column" at bounding box center [787, 434] width 1431 height 585
drag, startPoint x: 273, startPoint y: 667, endPoint x: 89, endPoint y: 661, distance: 184.1
click at [89, 661] on body "**********" at bounding box center [762, 392] width 1524 height 784
drag, startPoint x: 461, startPoint y: 686, endPoint x: 475, endPoint y: 683, distance: 14.3
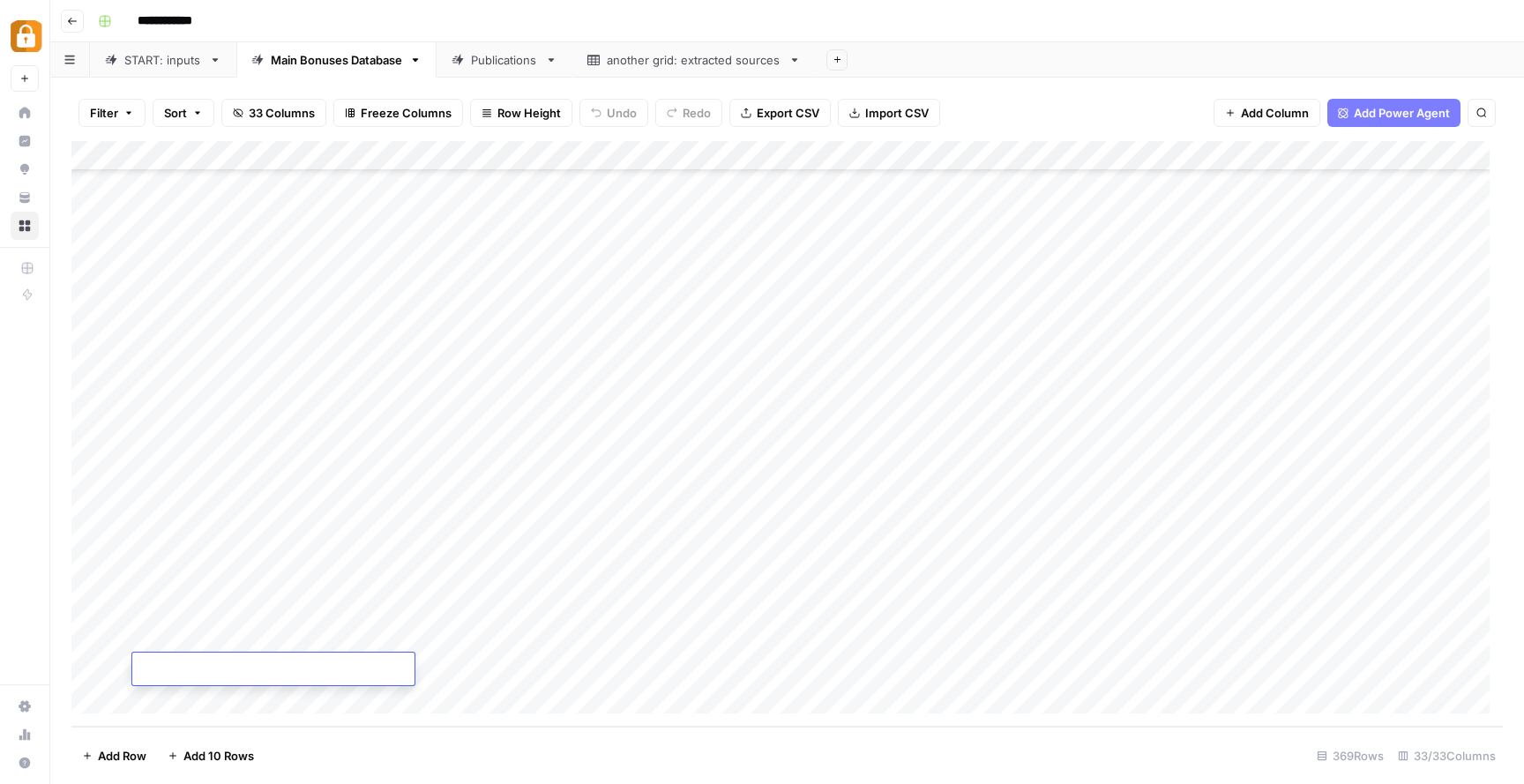
click at [462, 685] on div "Add Column" at bounding box center [787, 434] width 1431 height 585
click at [743, 683] on div "Add Column" at bounding box center [787, 434] width 1431 height 585
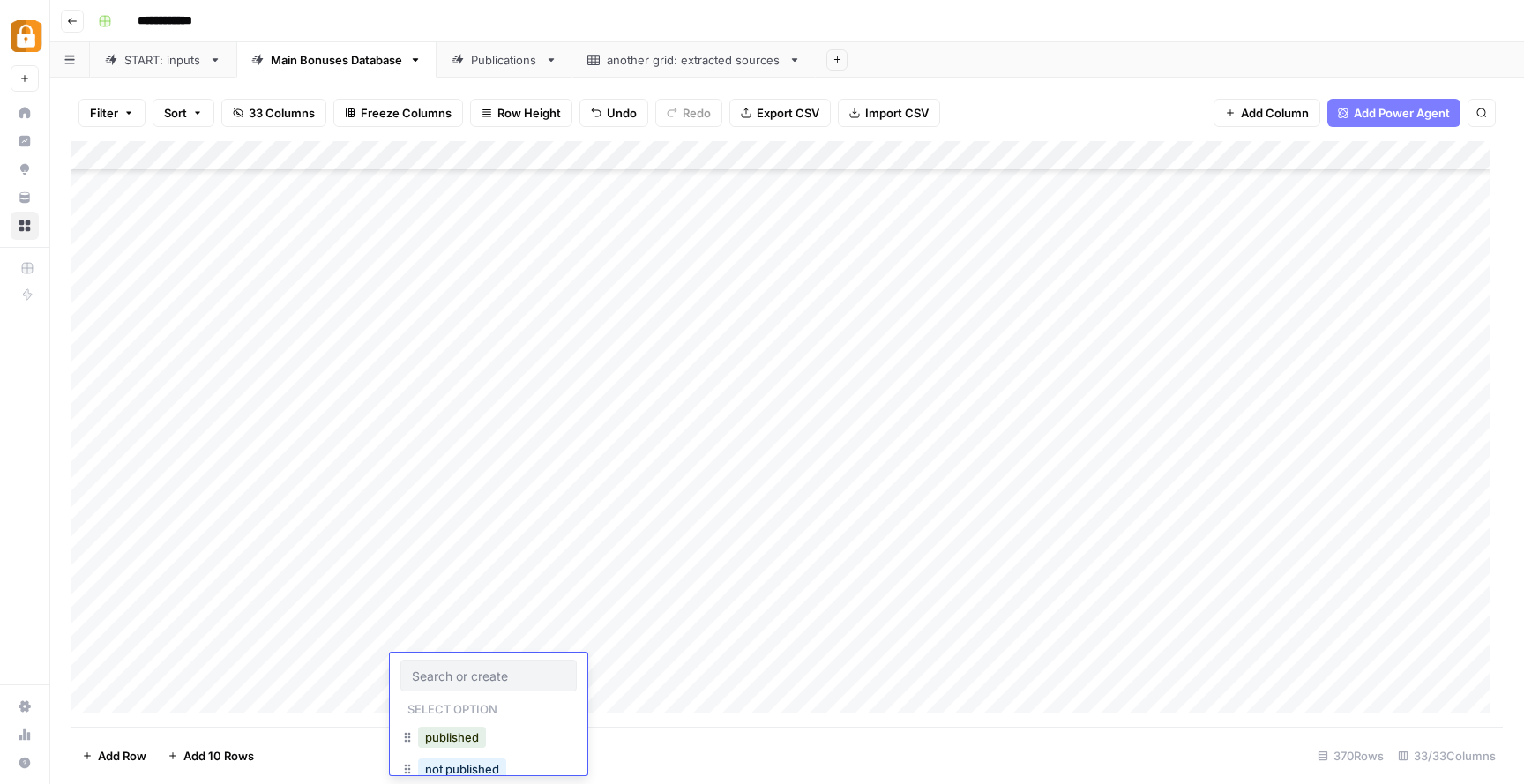
scroll to position [10525, 0]
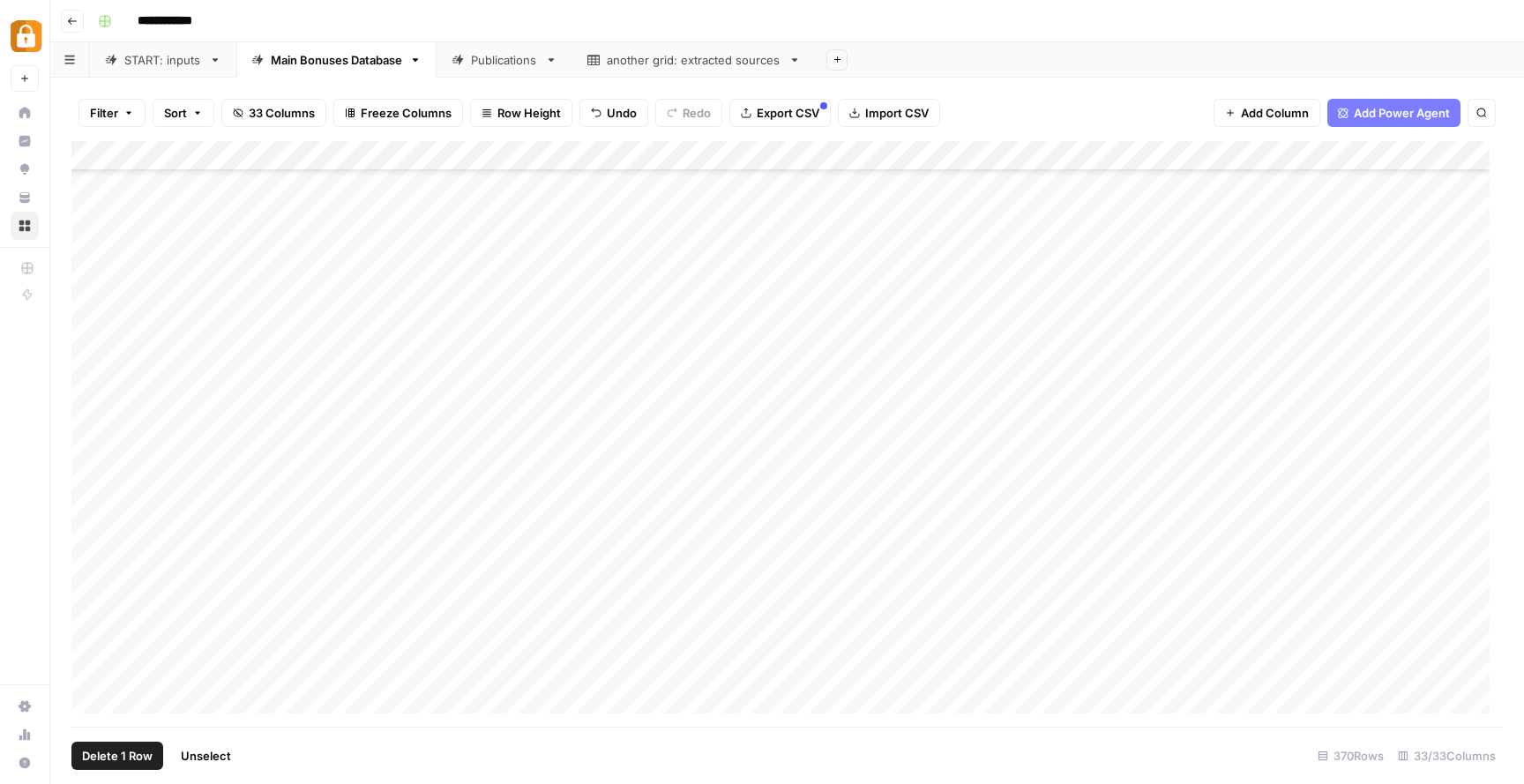
click at [88, 659] on div "Add Column" at bounding box center [787, 434] width 1431 height 585
click at [104, 759] on span "Delete 1 Row" at bounding box center [117, 755] width 70 height 18
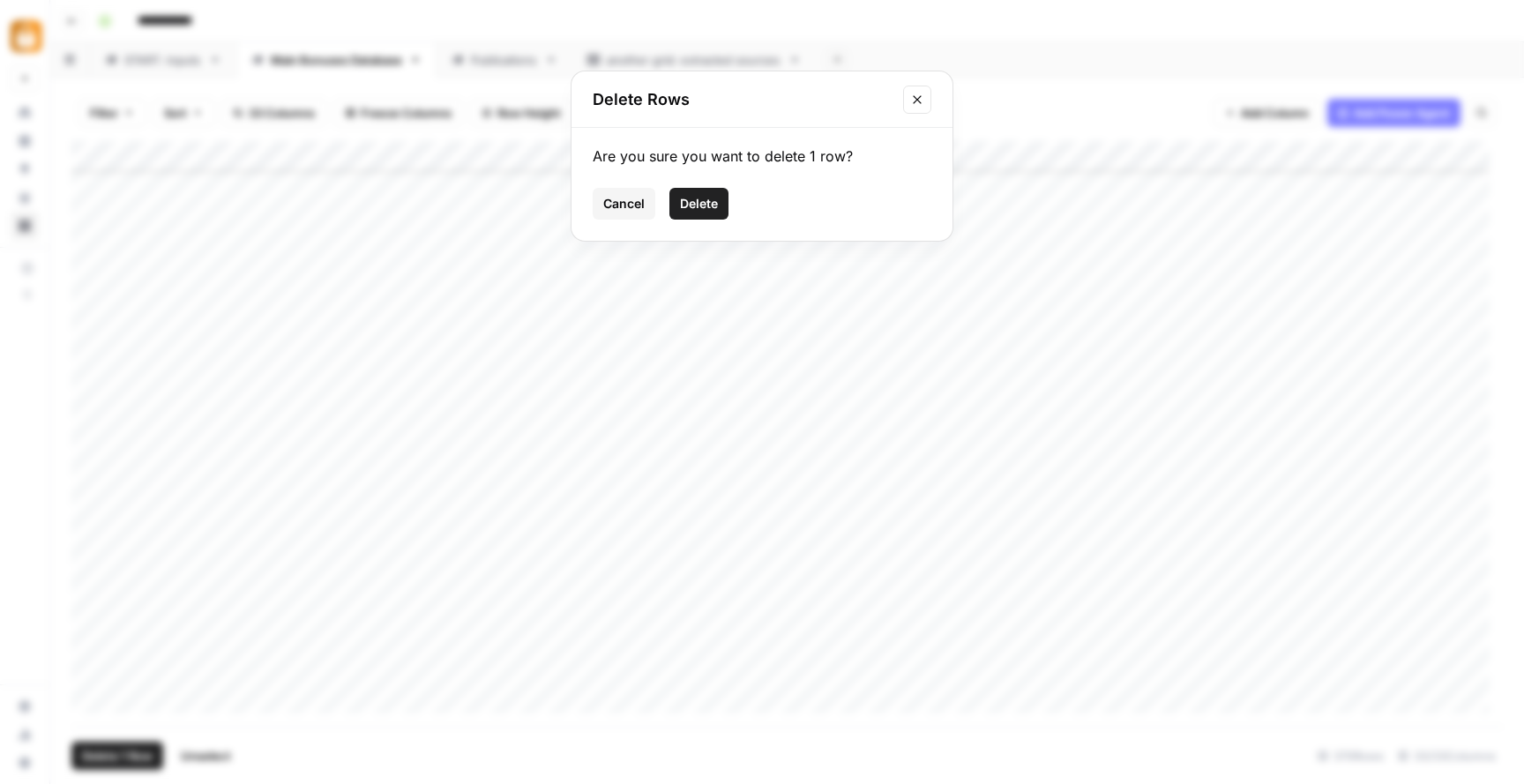
click at [710, 201] on span "Delete" at bounding box center [699, 203] width 37 height 18
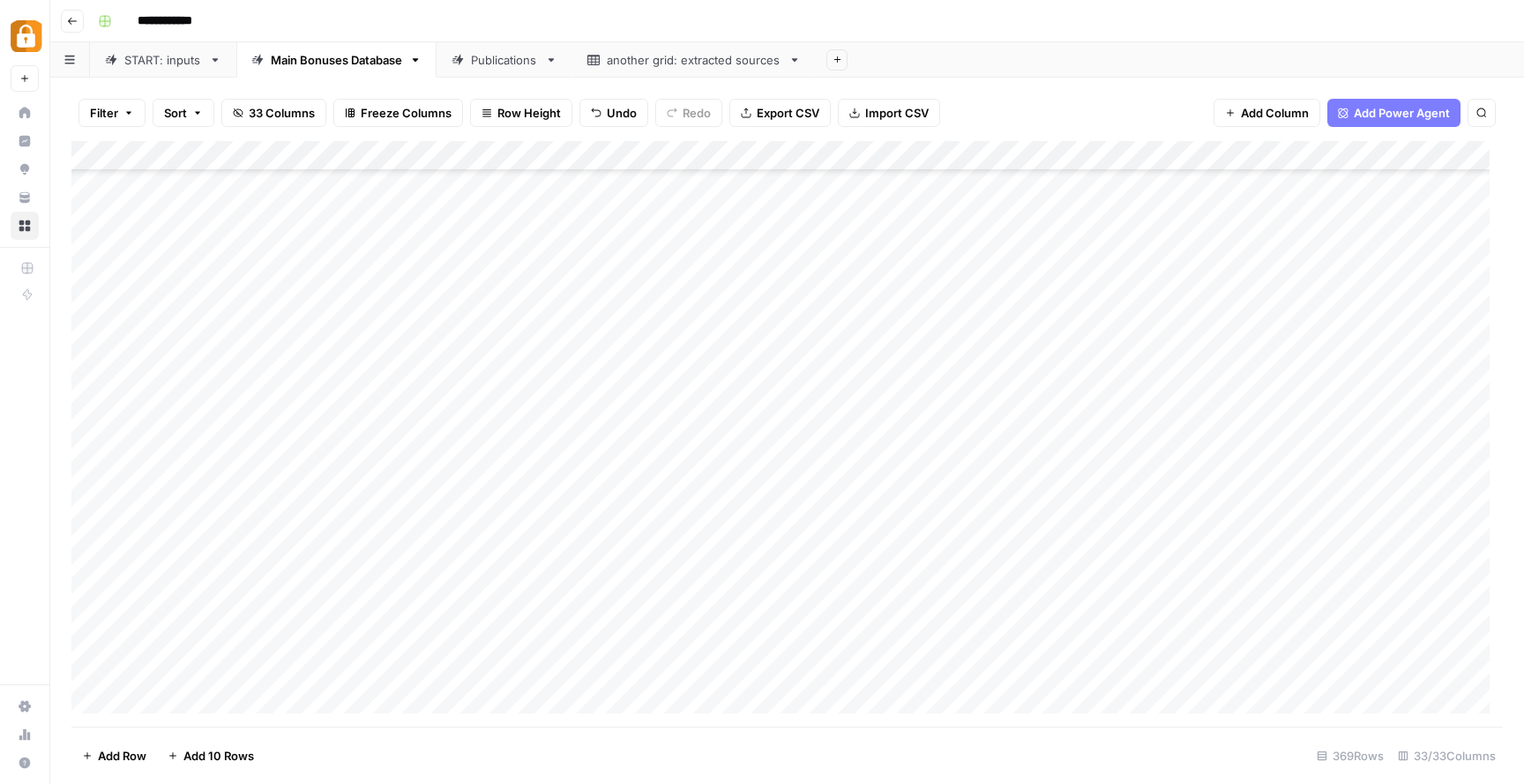
click at [148, 61] on div "START: inputs" at bounding box center [163, 60] width 78 height 18
drag, startPoint x: 773, startPoint y: 727, endPoint x: 1065, endPoint y: 721, distance: 292.1
click at [1065, 721] on div "Filter Sort 8 Columns Freeze Columns Row Height Undo Redo Export CSV Import CSV…" at bounding box center [787, 431] width 1473 height 706
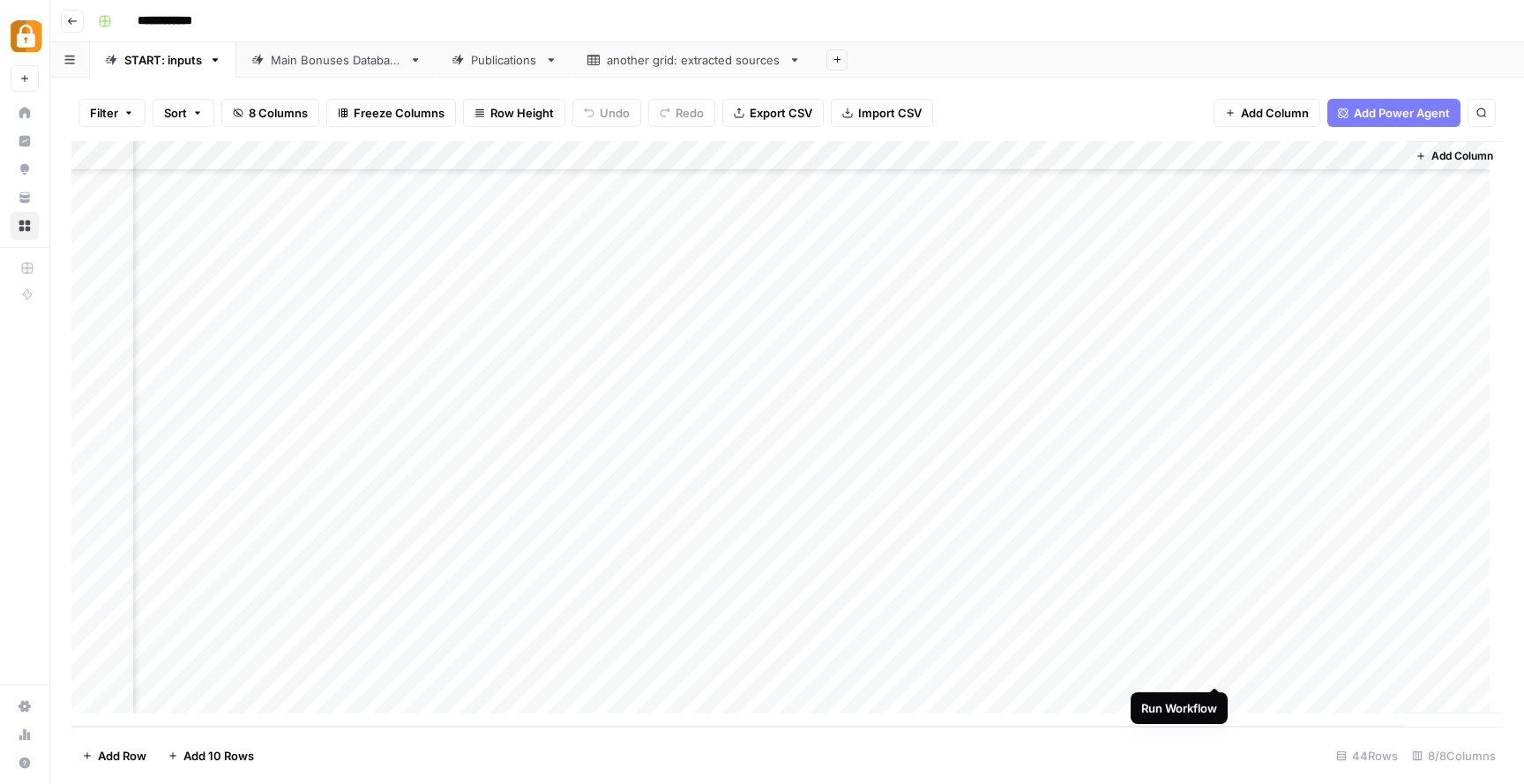
click at [1220, 669] on div "Add Column" at bounding box center [787, 434] width 1431 height 585
click at [988, 672] on div "Add Column" at bounding box center [787, 434] width 1431 height 585
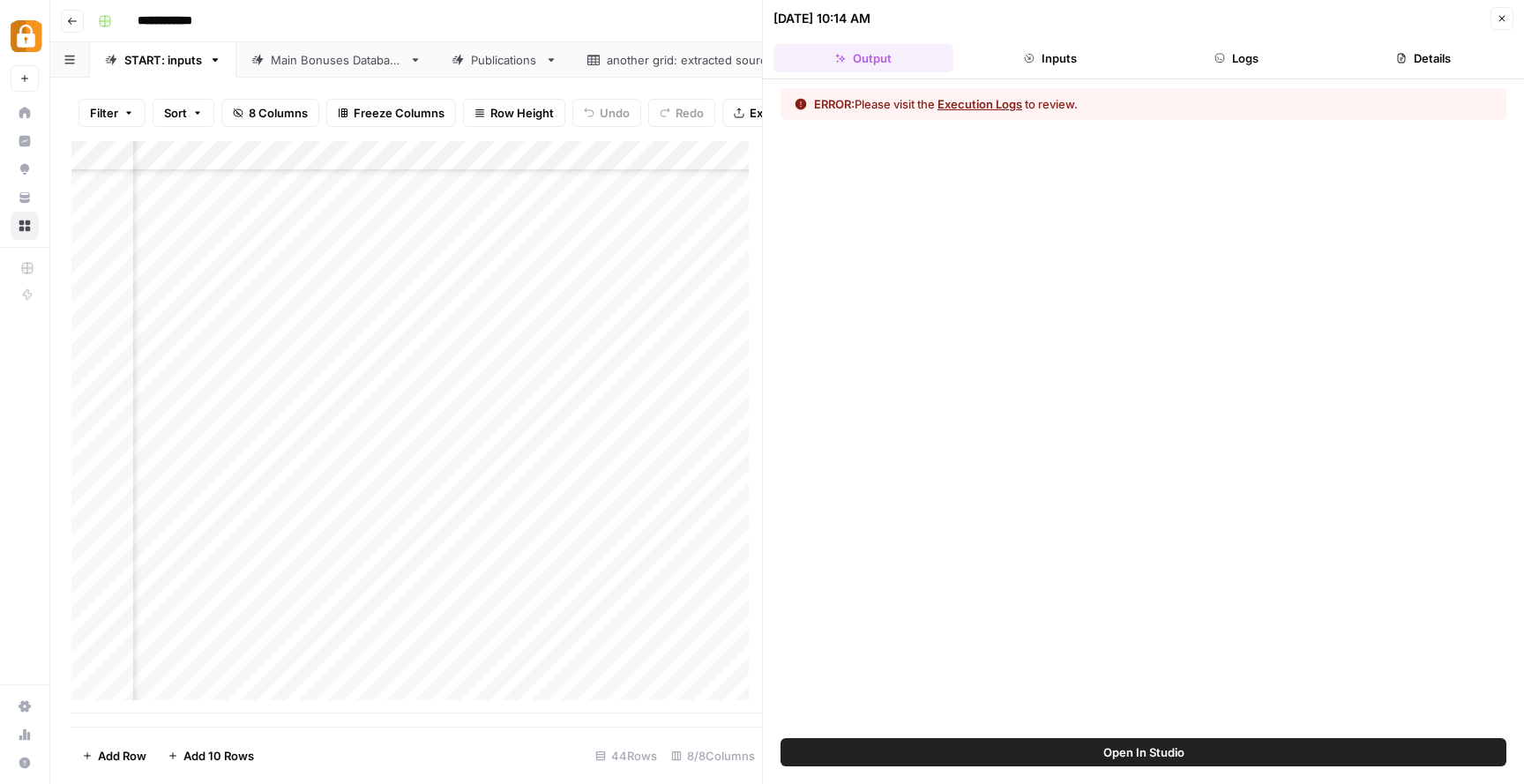
click at [665, 292] on div "Add Column" at bounding box center [416, 427] width 690 height 572
click at [638, 335] on div "Add Column" at bounding box center [416, 427] width 690 height 572
click at [458, 686] on div "Add Column" at bounding box center [416, 427] width 690 height 572
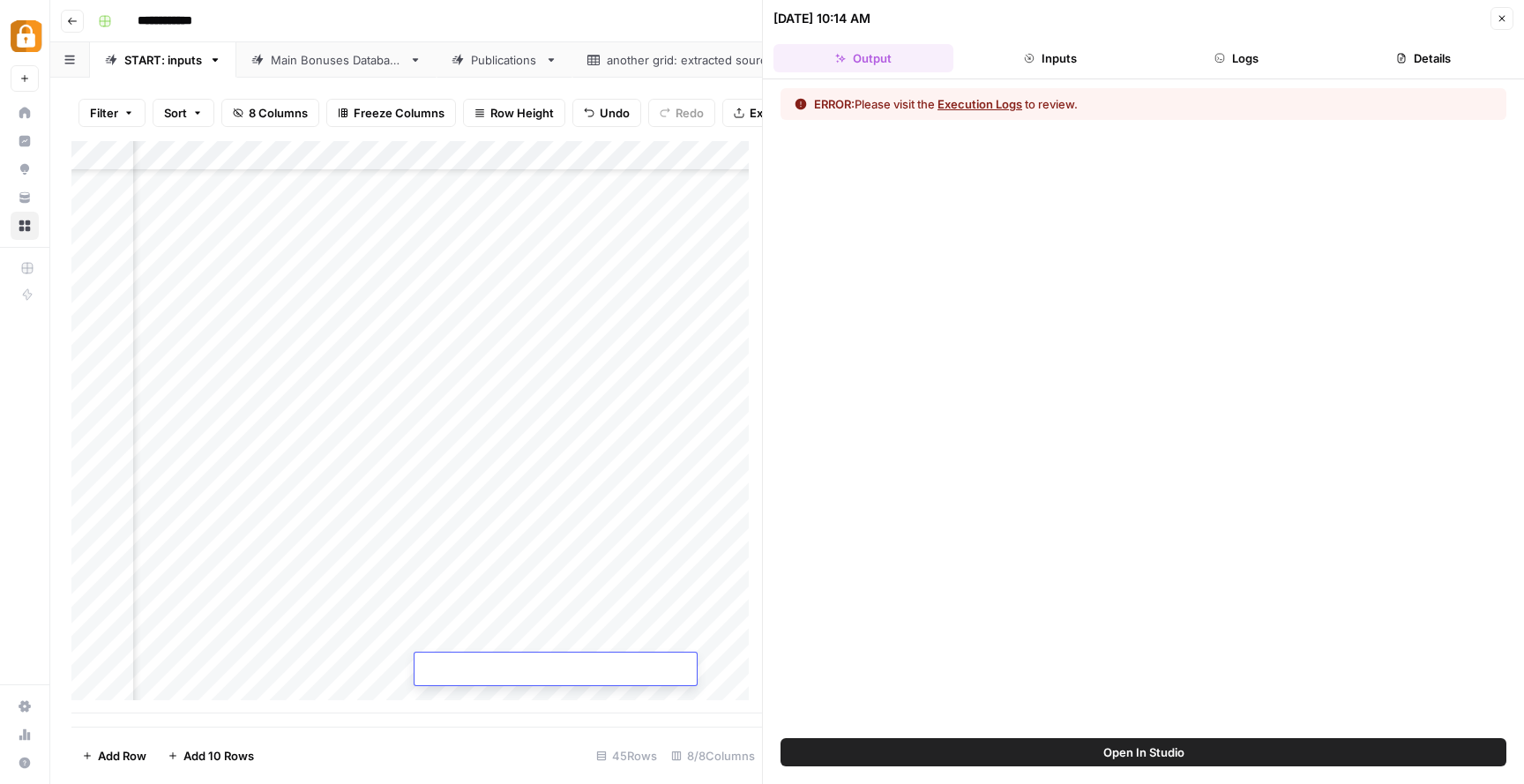
click at [1517, 21] on header "[DATE] 10:14 AM Close Output Inputs Logs Details" at bounding box center [1143, 39] width 761 height 80
click at [1513, 21] on header "[DATE] 10:14 AM Close Output Inputs Logs Details" at bounding box center [1143, 39] width 761 height 80
click at [1505, 20] on icon "button" at bounding box center [1501, 18] width 10 height 10
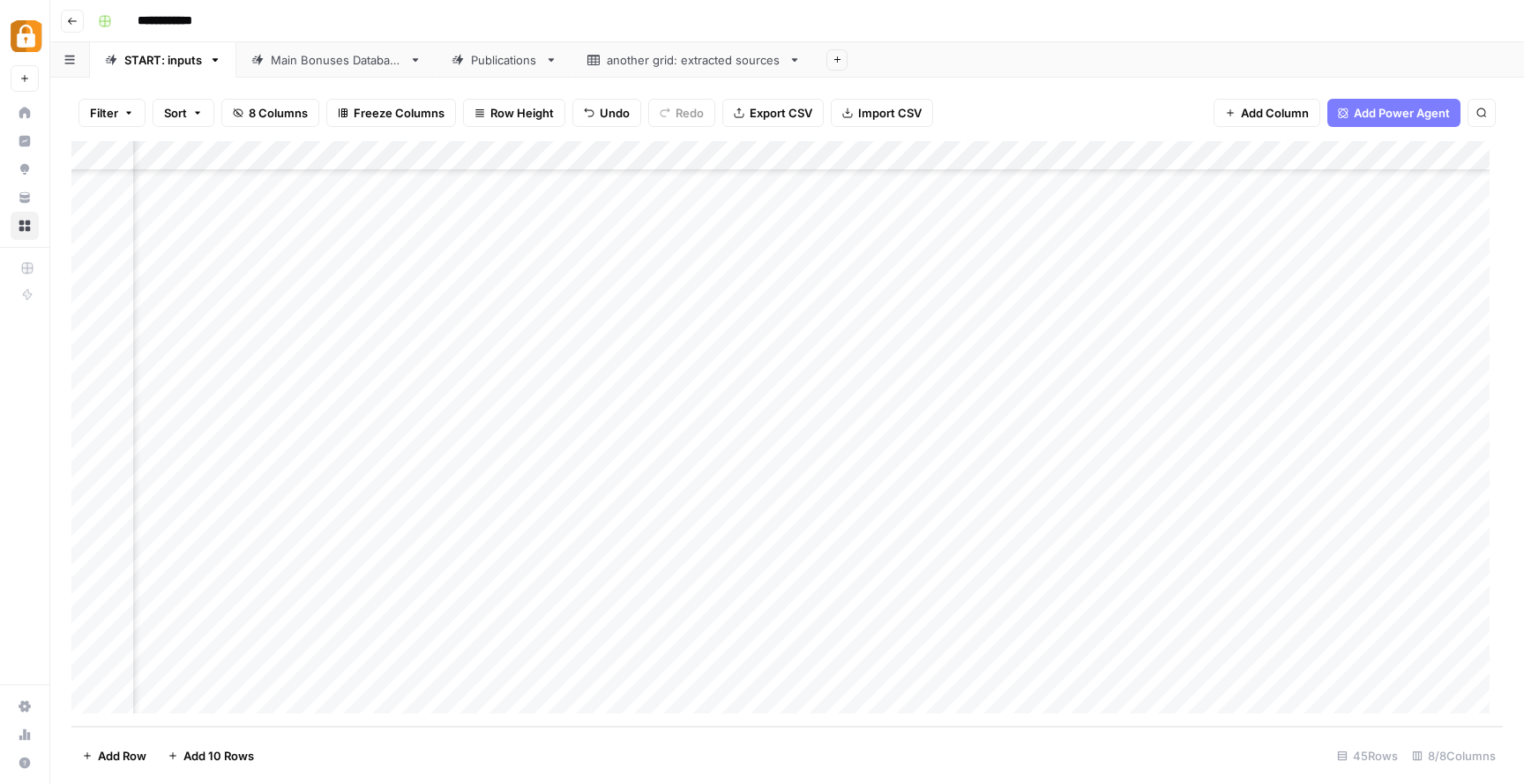
scroll to position [832, 108]
click at [92, 675] on div "Add Column" at bounding box center [787, 434] width 1431 height 585
click at [110, 753] on span "Delete 1 Row" at bounding box center [117, 755] width 70 height 18
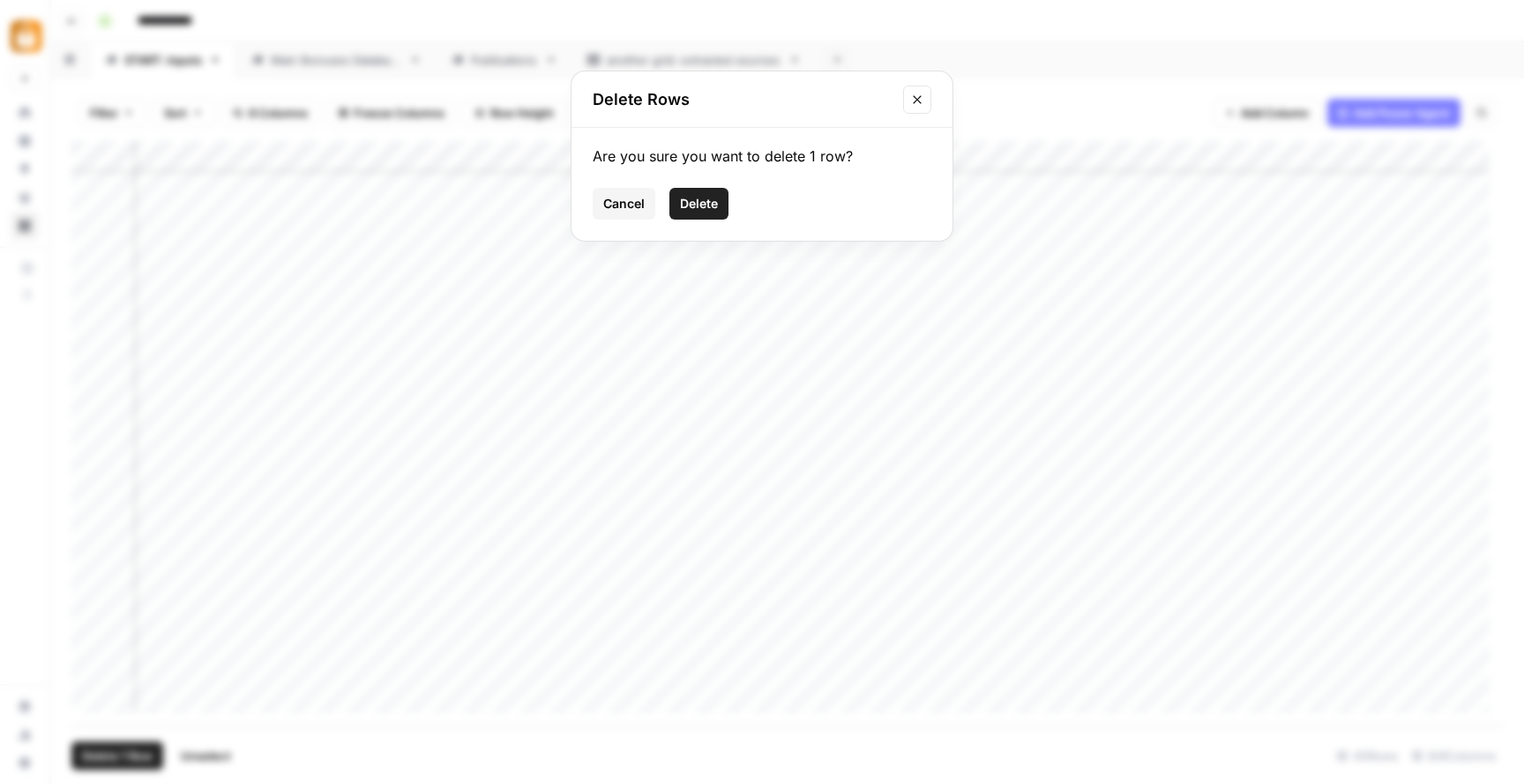
click at [713, 221] on div "Are you sure you want to delete 1 row? Cancel Delete" at bounding box center [762, 184] width 381 height 112
click at [703, 201] on span "Delete" at bounding box center [699, 203] width 37 height 18
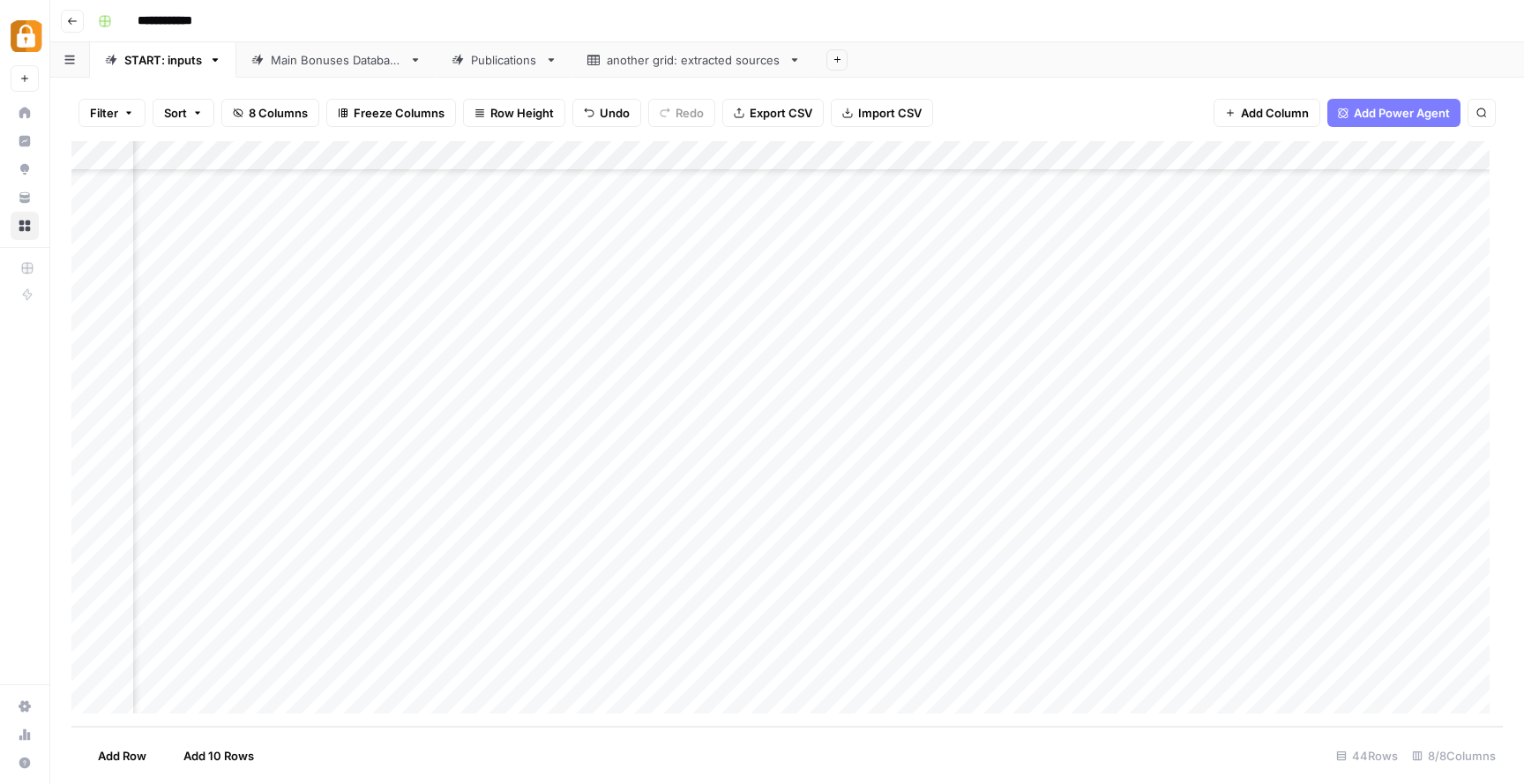
scroll to position [802, 108]
click at [368, 665] on div "Add Column" at bounding box center [787, 434] width 1431 height 585
drag, startPoint x: 341, startPoint y: 682, endPoint x: 206, endPoint y: 660, distance: 136.8
click at [206, 660] on div "Promo Page URL Select option Telegram e-mail Google Sheet Promo Page URL Tracker" at bounding box center [303, 777] width 198 height 244
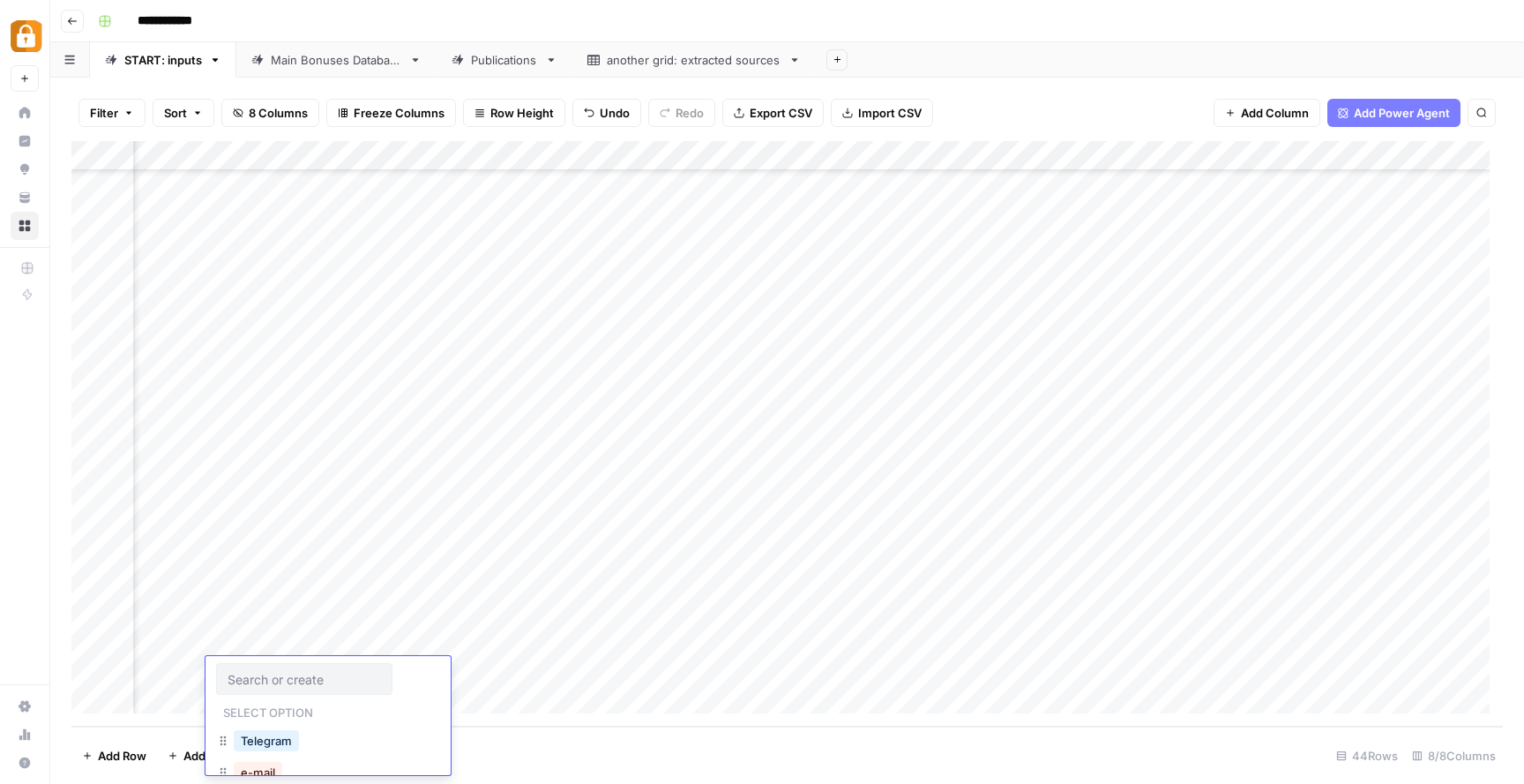
click at [259, 729] on div "Telegram" at bounding box center [266, 740] width 72 height 24
click at [271, 732] on button "Telegram" at bounding box center [266, 740] width 66 height 22
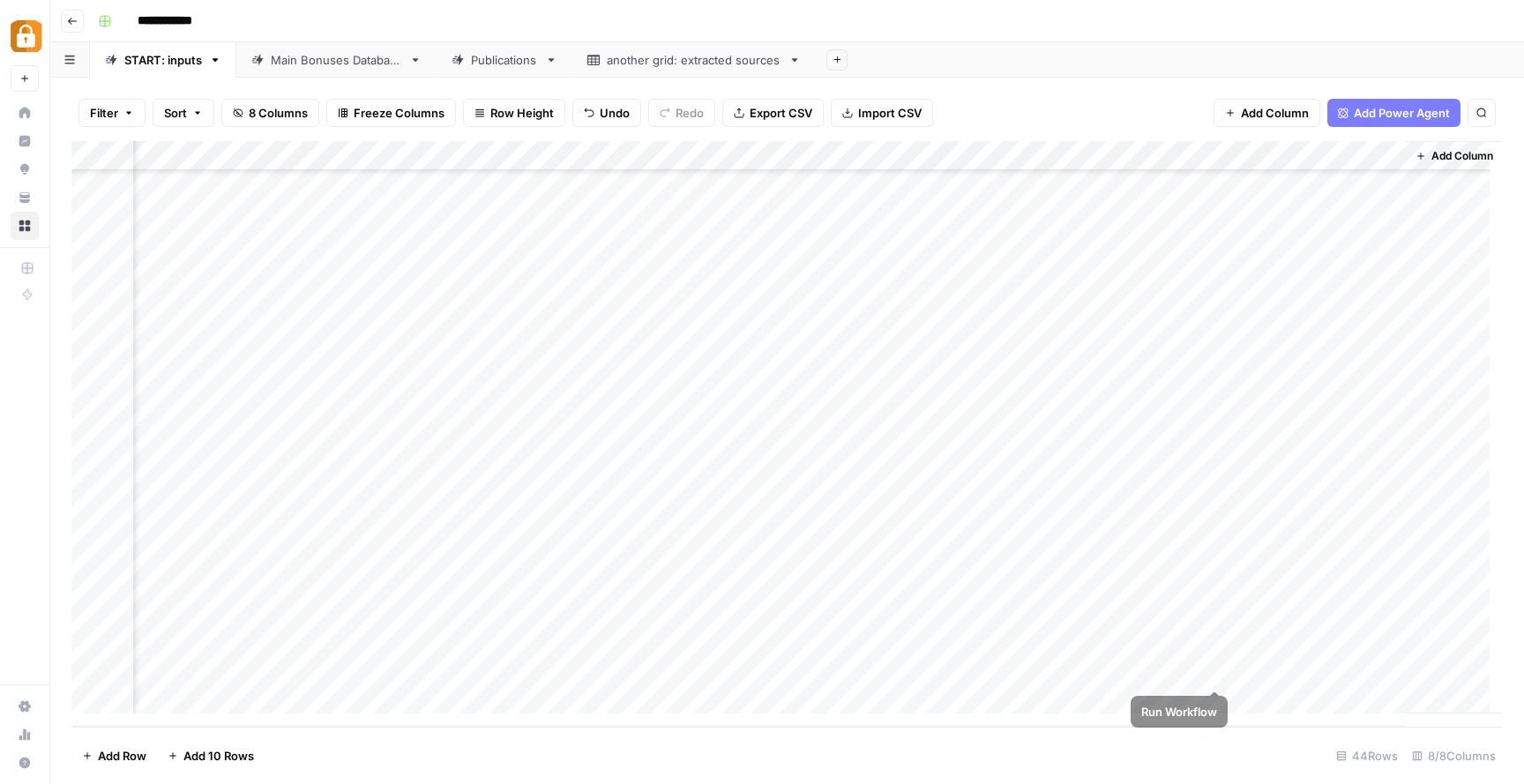
click at [1217, 673] on div "Add Column" at bounding box center [787, 434] width 1431 height 585
click at [345, 68] on link "Main Bonuses Database" at bounding box center [336, 60] width 200 height 36
click at [169, 62] on div "START: inputs" at bounding box center [163, 60] width 78 height 18
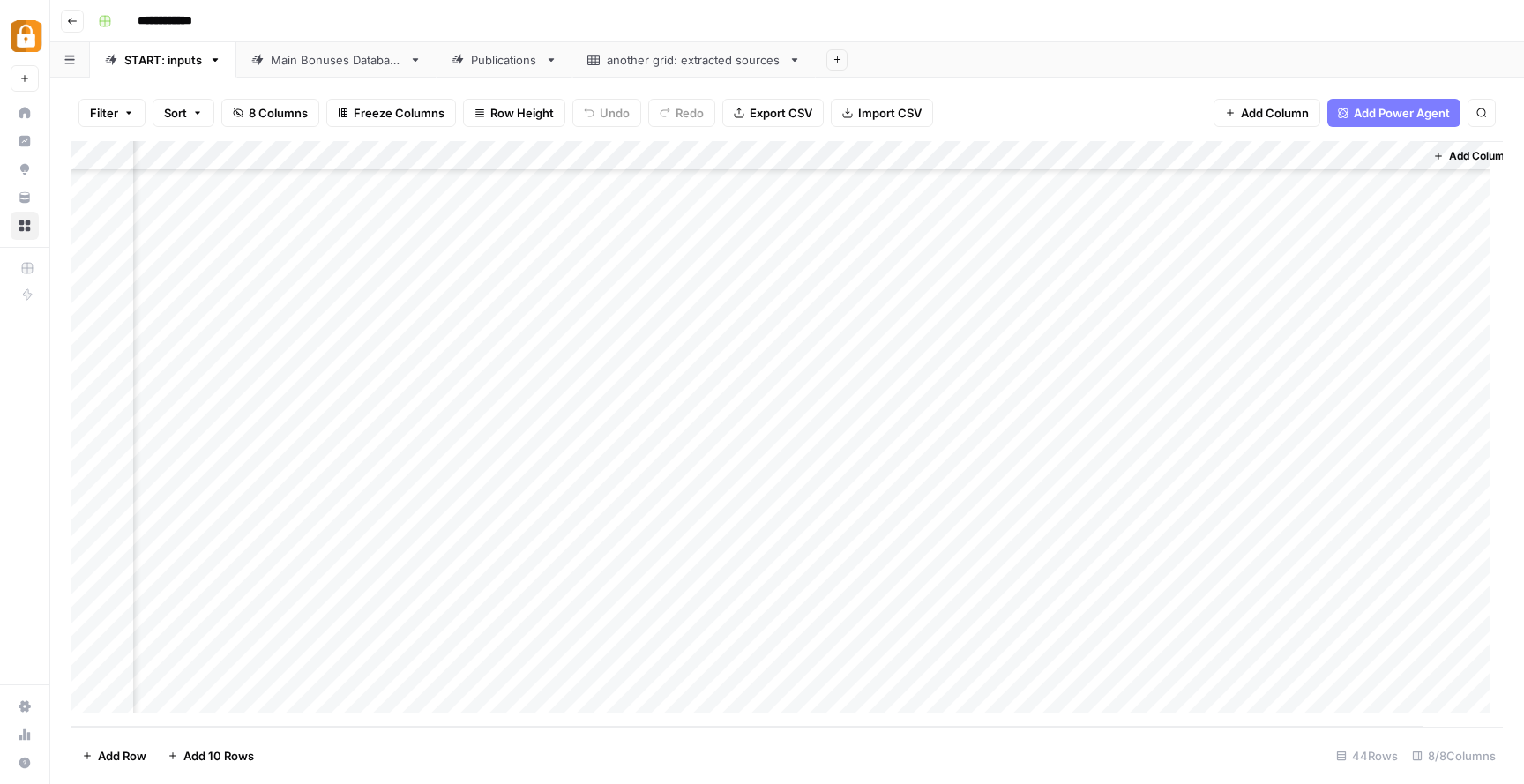
scroll to position [802, 427]
click at [972, 673] on div "Add Column" at bounding box center [787, 434] width 1431 height 585
click at [1201, 666] on div "Add Column" at bounding box center [787, 434] width 1431 height 585
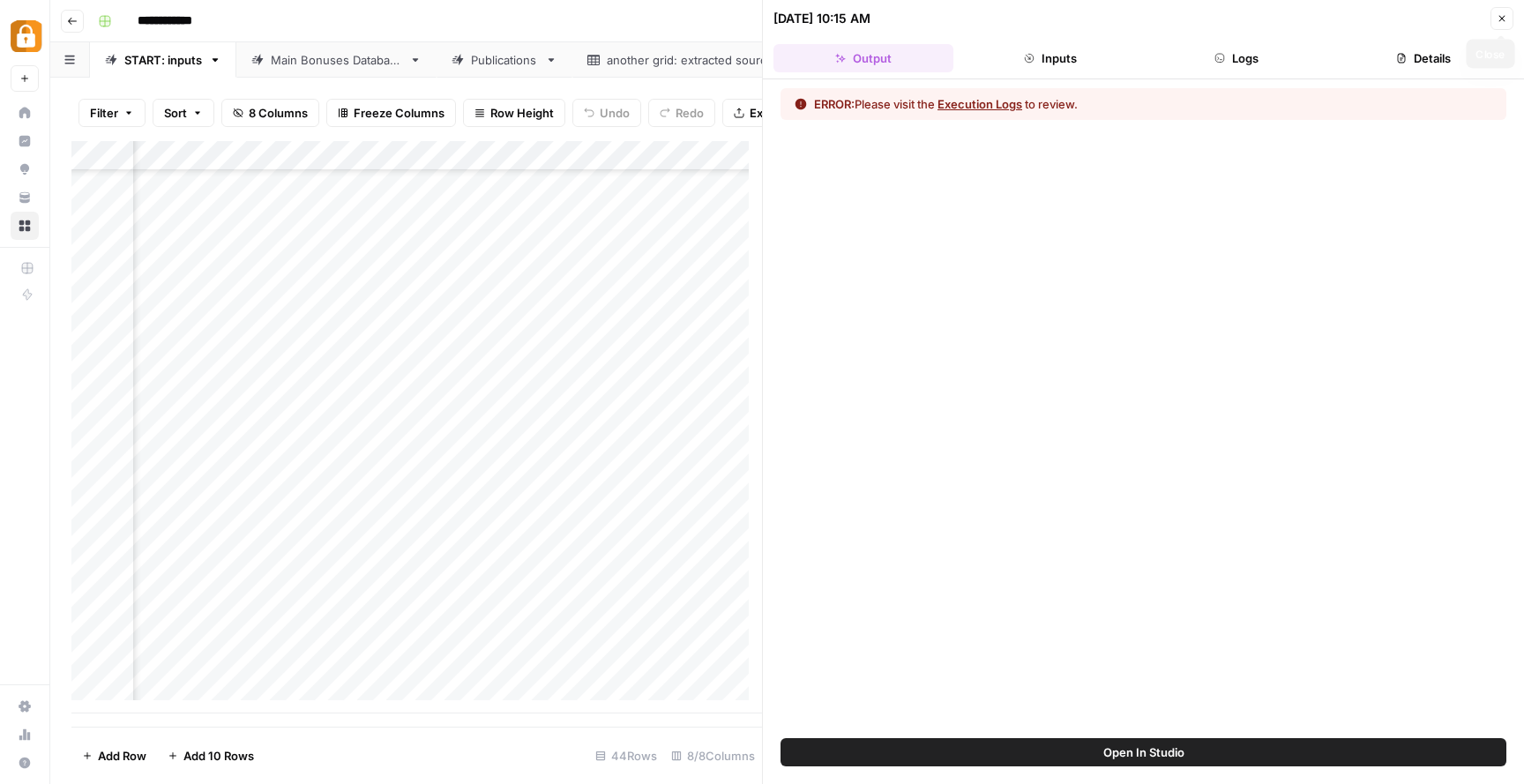
click at [1507, 19] on button "Close" at bounding box center [1502, 19] width 22 height 22
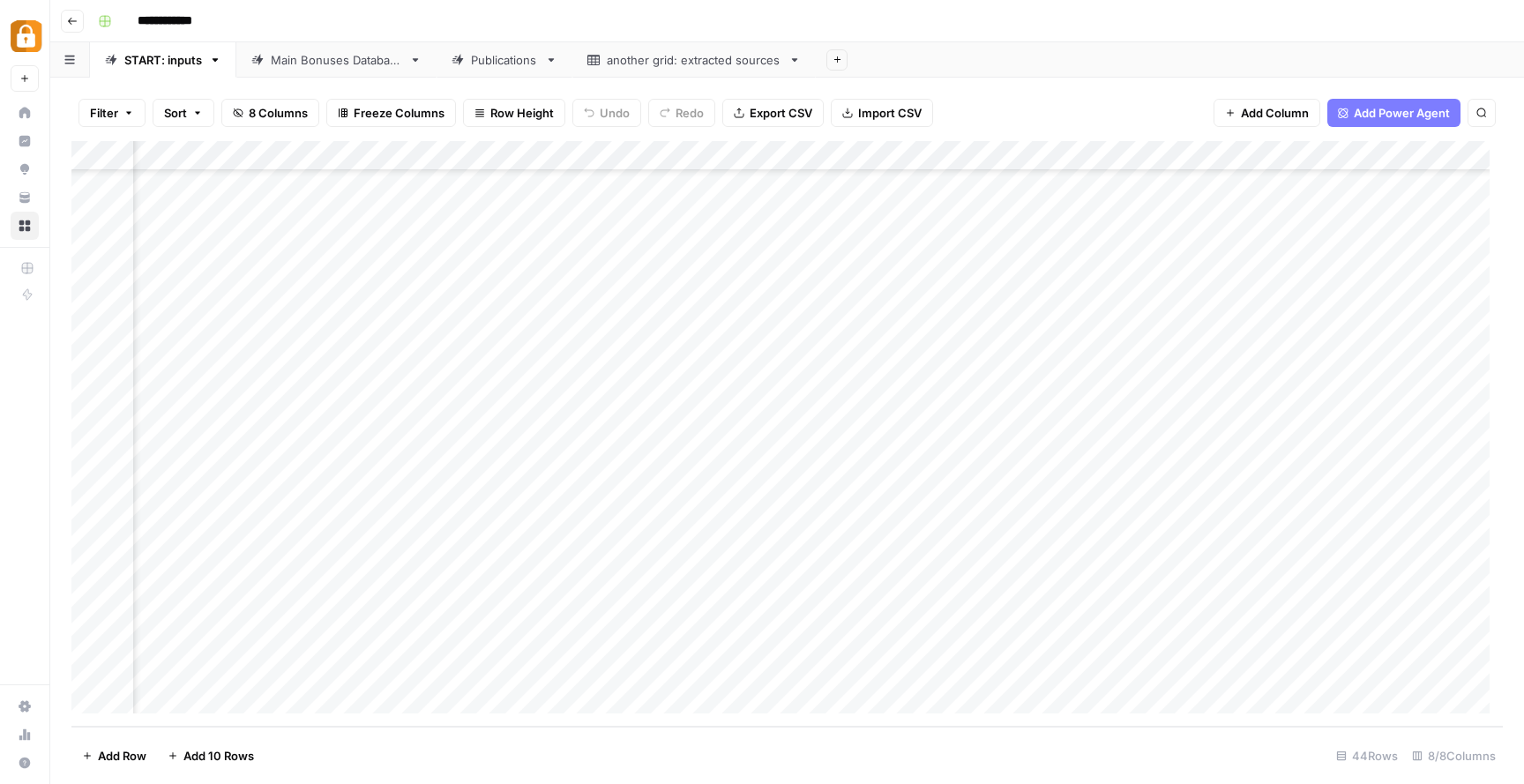
scroll to position [805, 0]
